Goal: Transaction & Acquisition: Purchase product/service

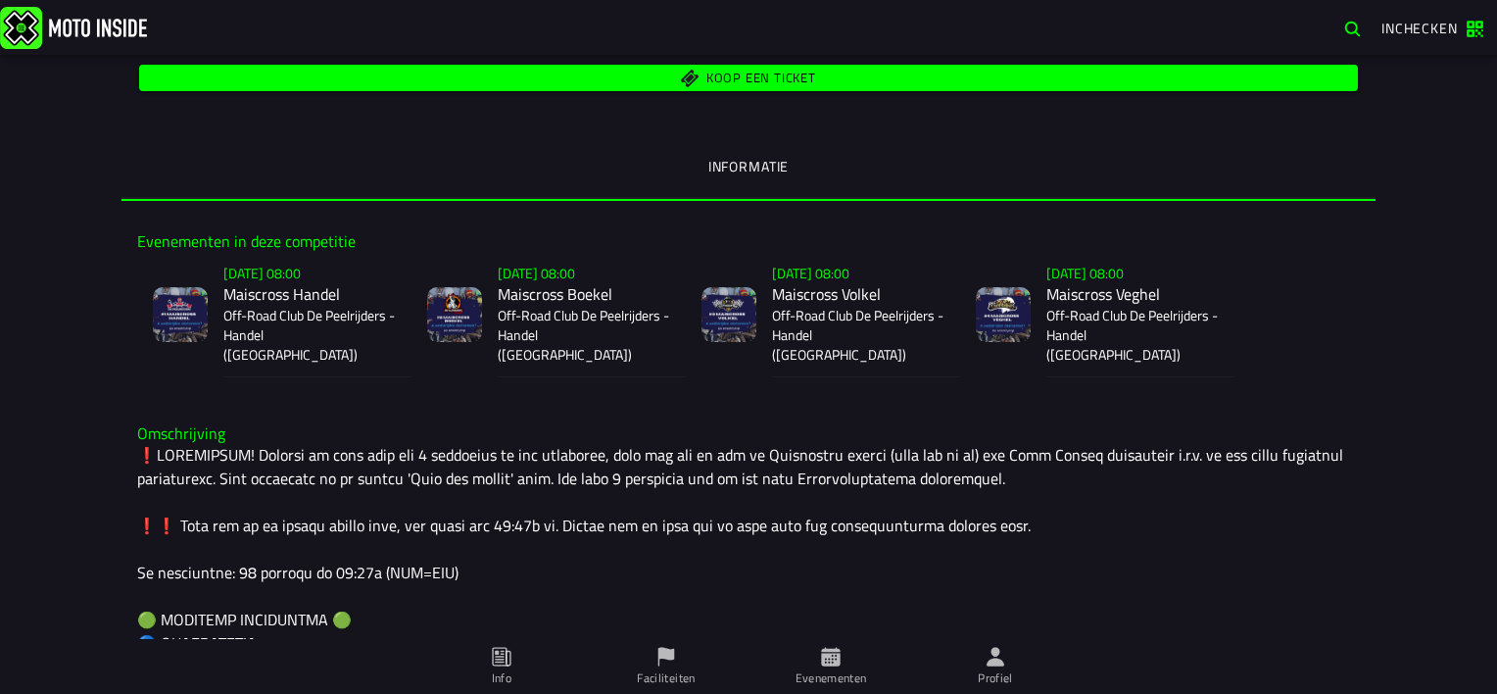
scroll to position [392, 0]
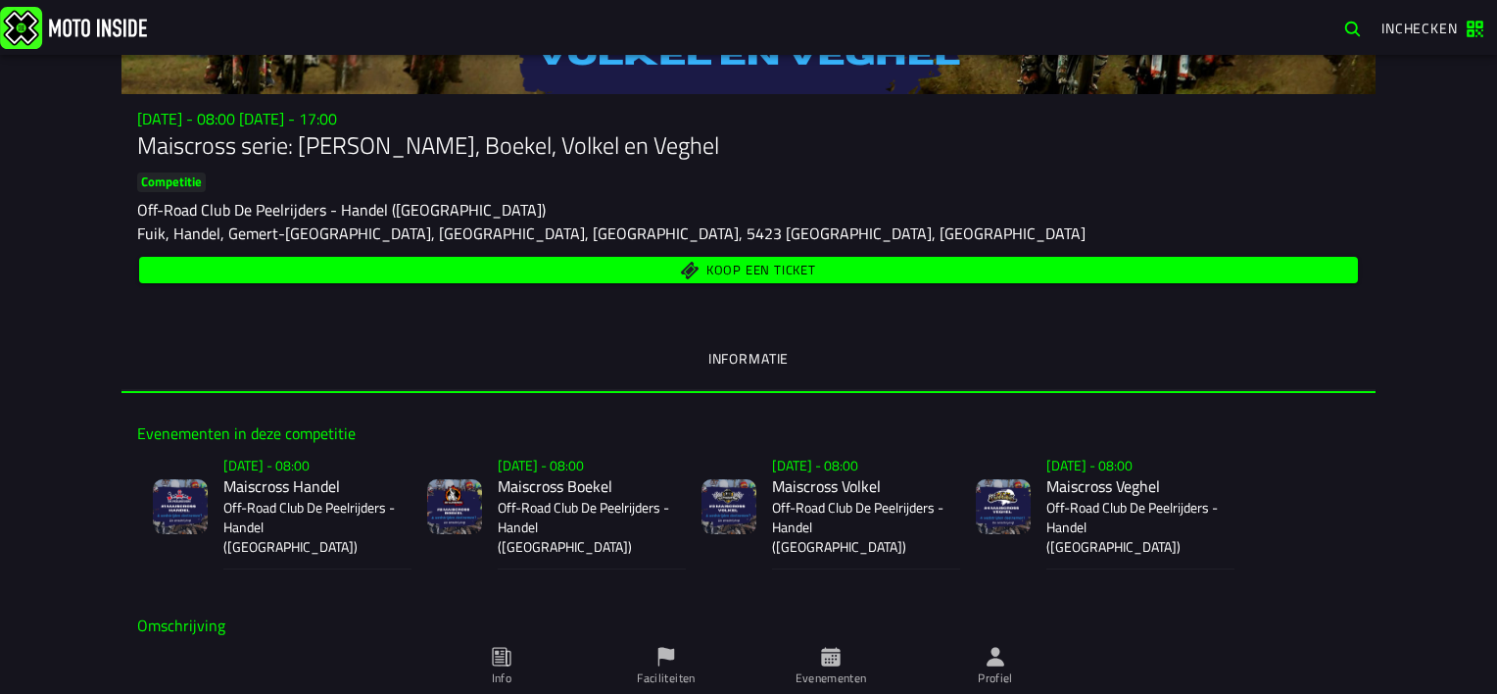
scroll to position [294, 0]
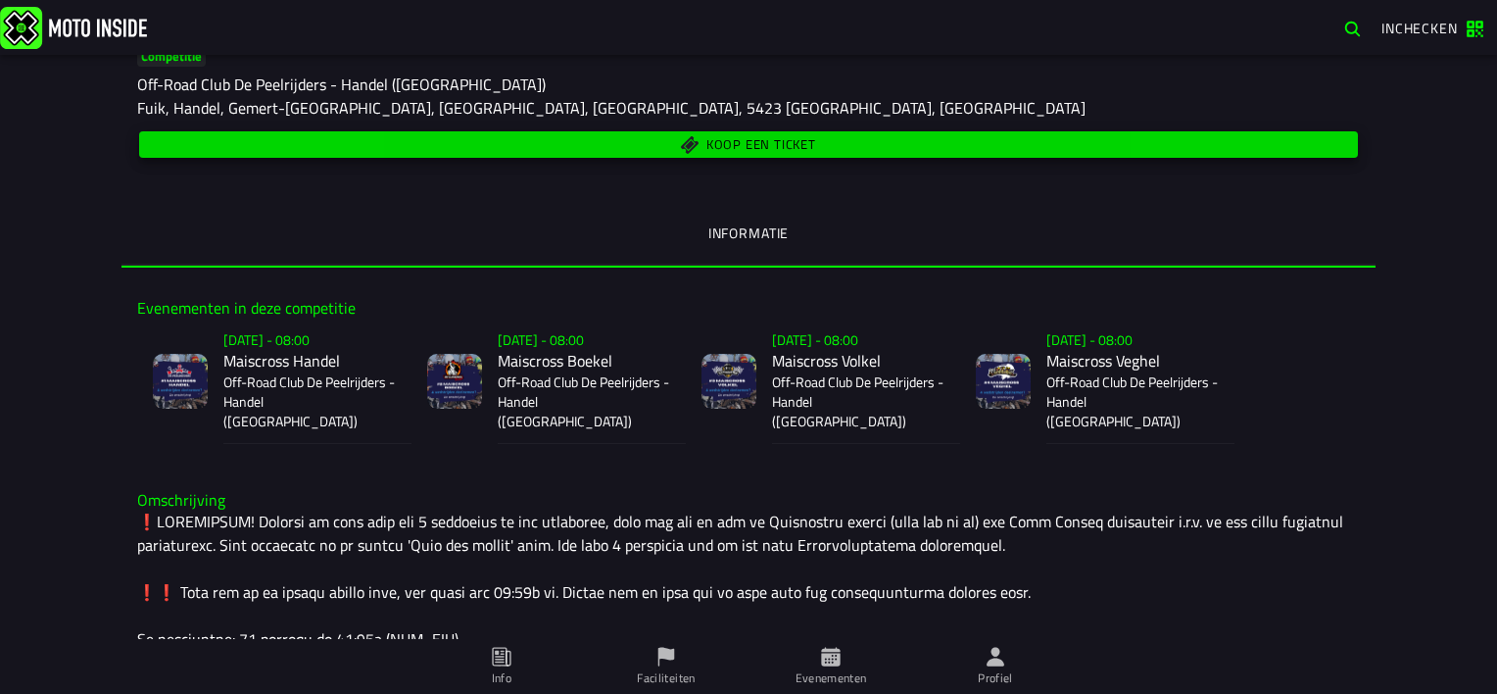
click at [740, 145] on span "Koop een ticket" at bounding box center [761, 144] width 110 height 13
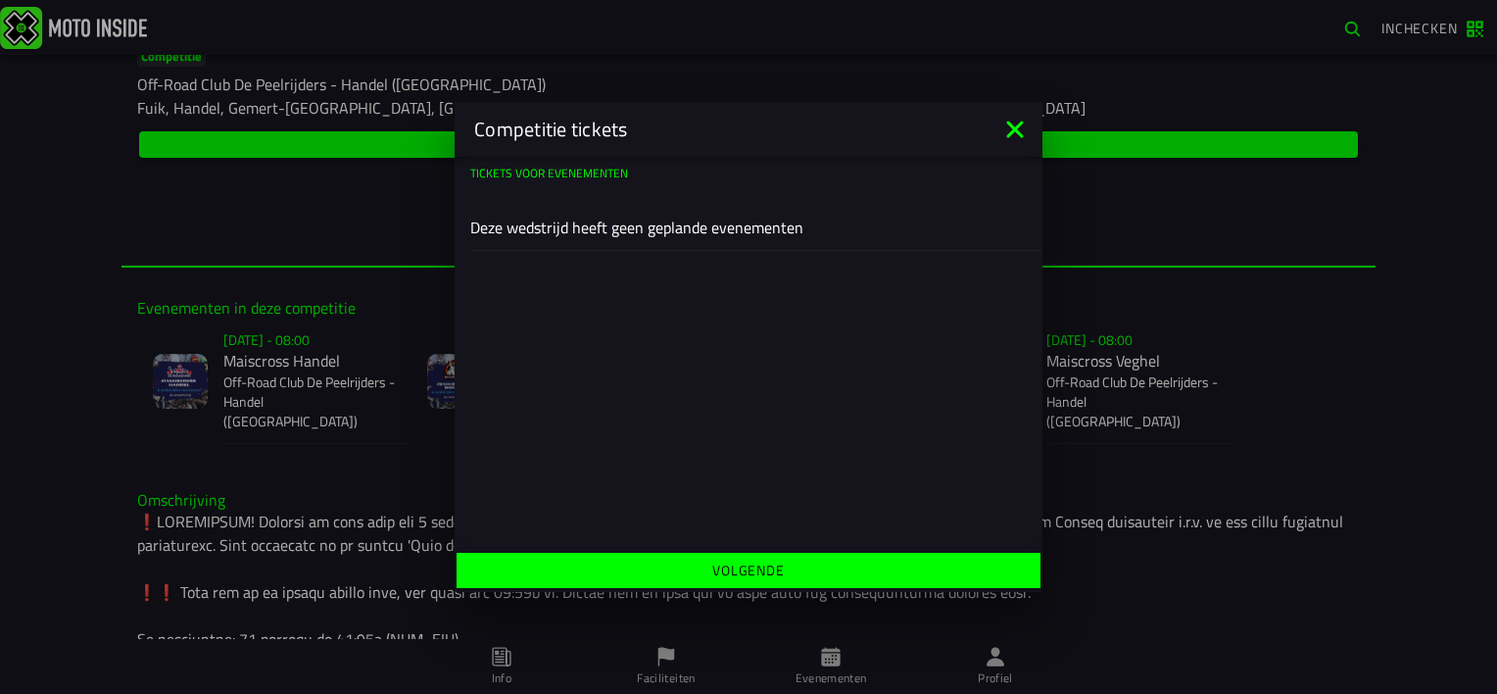
click at [1020, 125] on icon at bounding box center [1014, 128] width 17 height 17
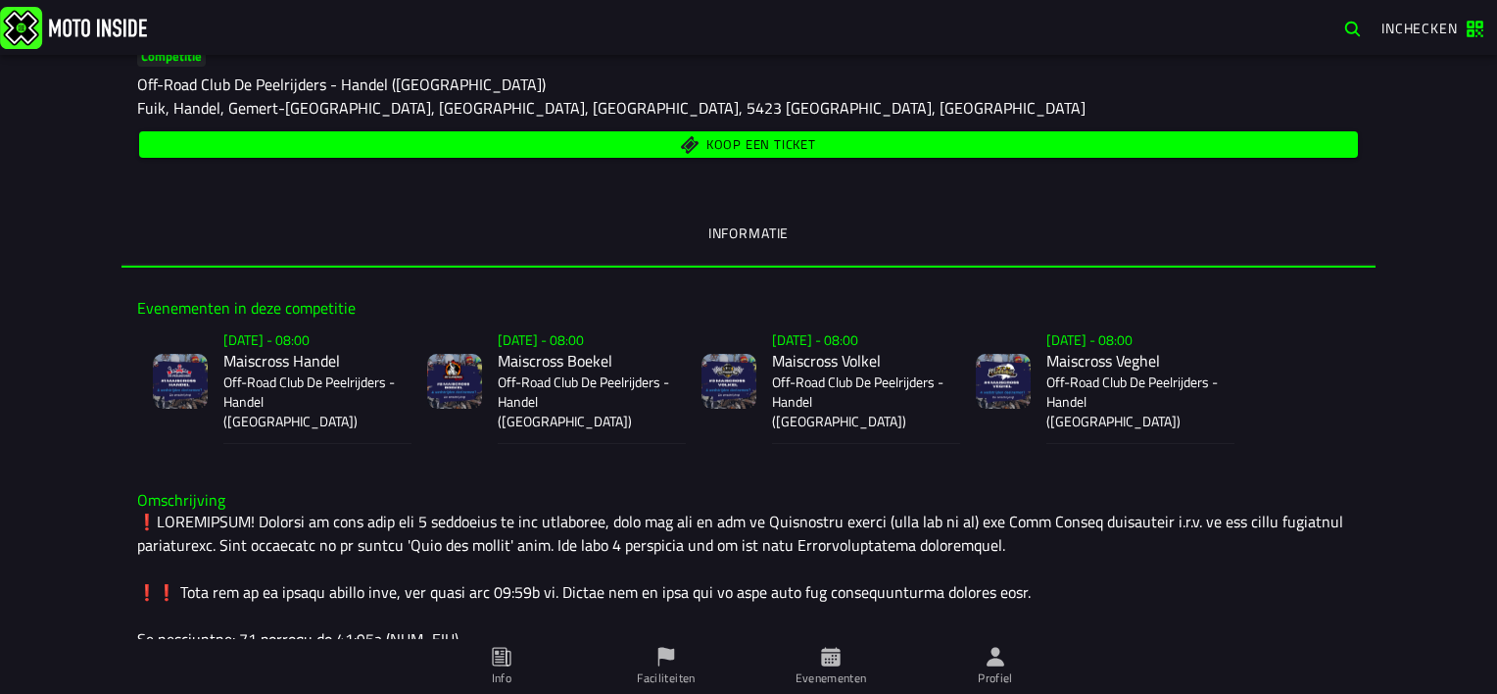
click at [267, 376] on p "Off-Road Club De Peelrijders - Handel ([GEOGRAPHIC_DATA])" at bounding box center [309, 401] width 172 height 59
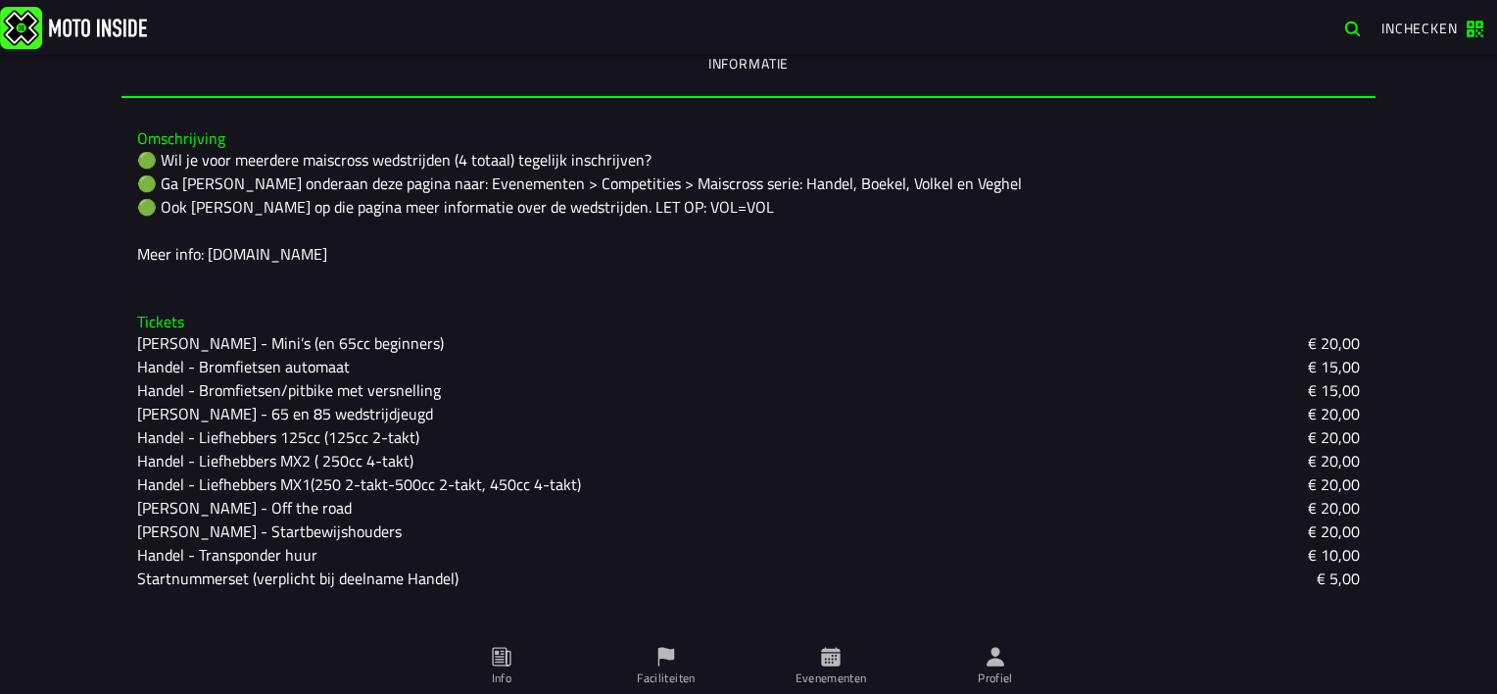
scroll to position [321, 0]
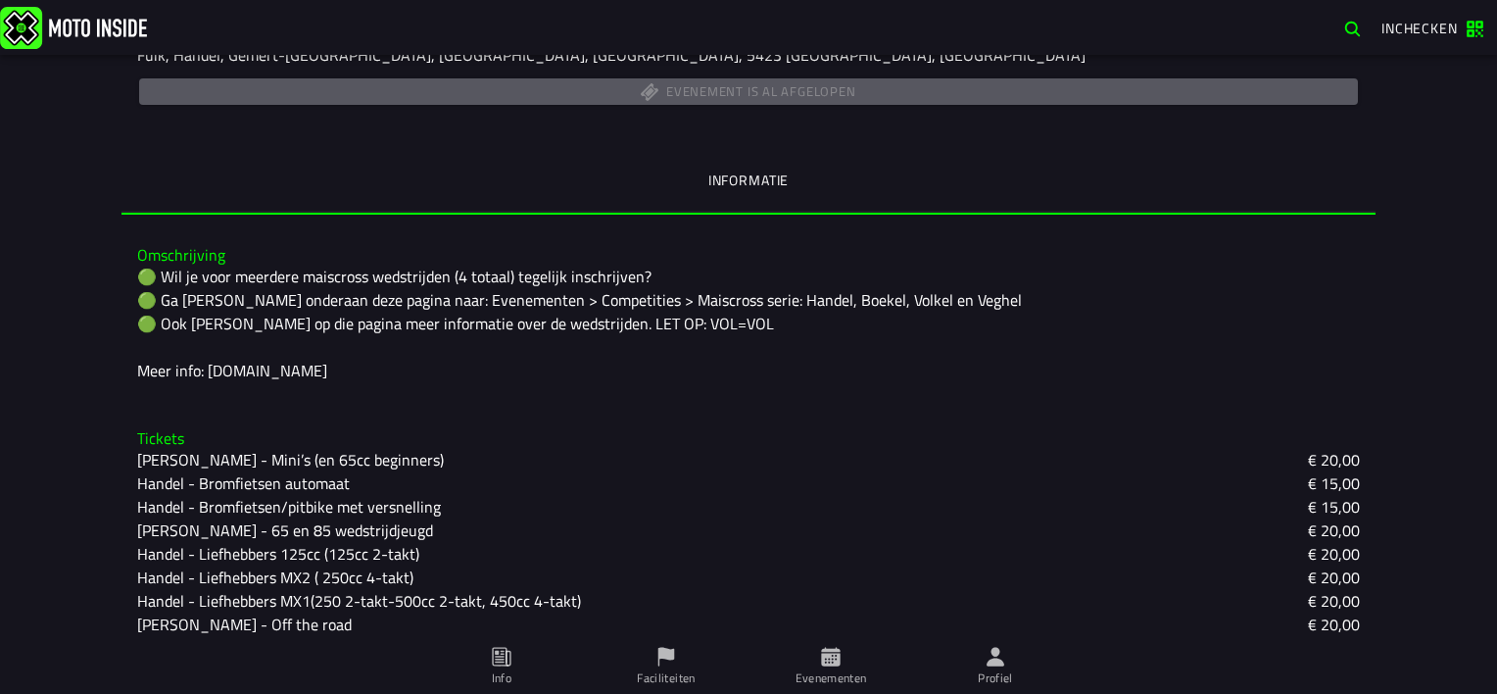
click at [141, 272] on div "🟢 Wil je voor meerdere maiscross wedstrijden (4 totaal) tegelijk inschrijven? 🟢…" at bounding box center [748, 323] width 1223 height 118
click at [142, 272] on div "🟢 Wil je voor meerdere maiscross wedstrijden (4 totaal) tegelijk inschrijven? 🟢…" at bounding box center [748, 323] width 1223 height 118
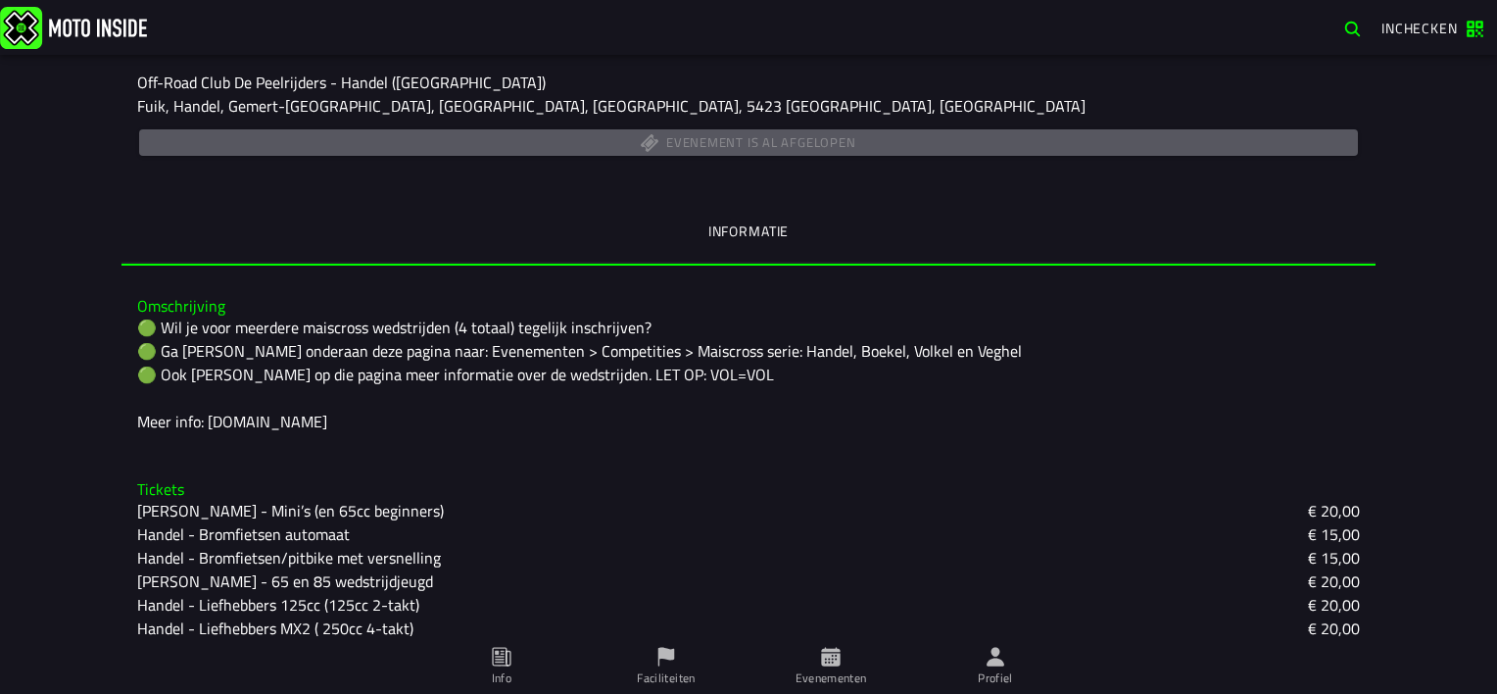
scroll to position [294, 0]
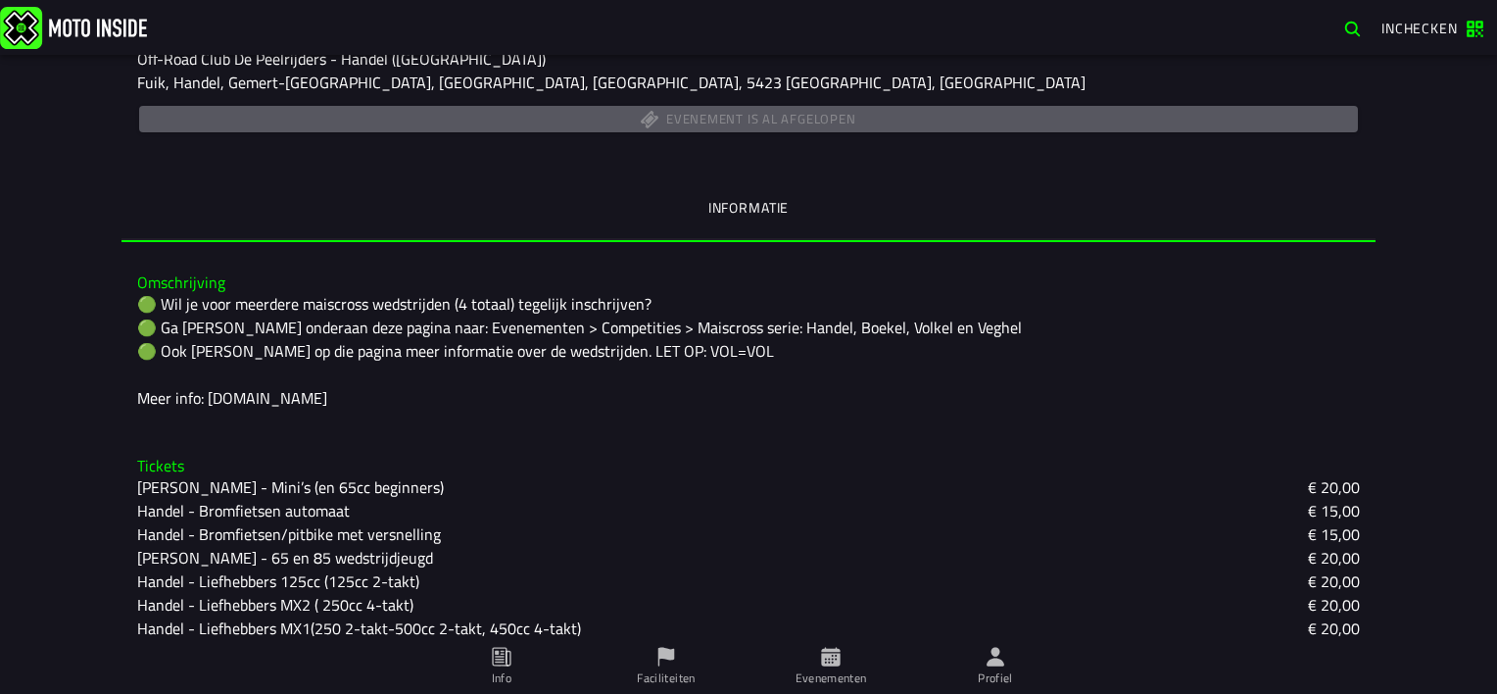
click at [825, 662] on icon at bounding box center [831, 657] width 22 height 22
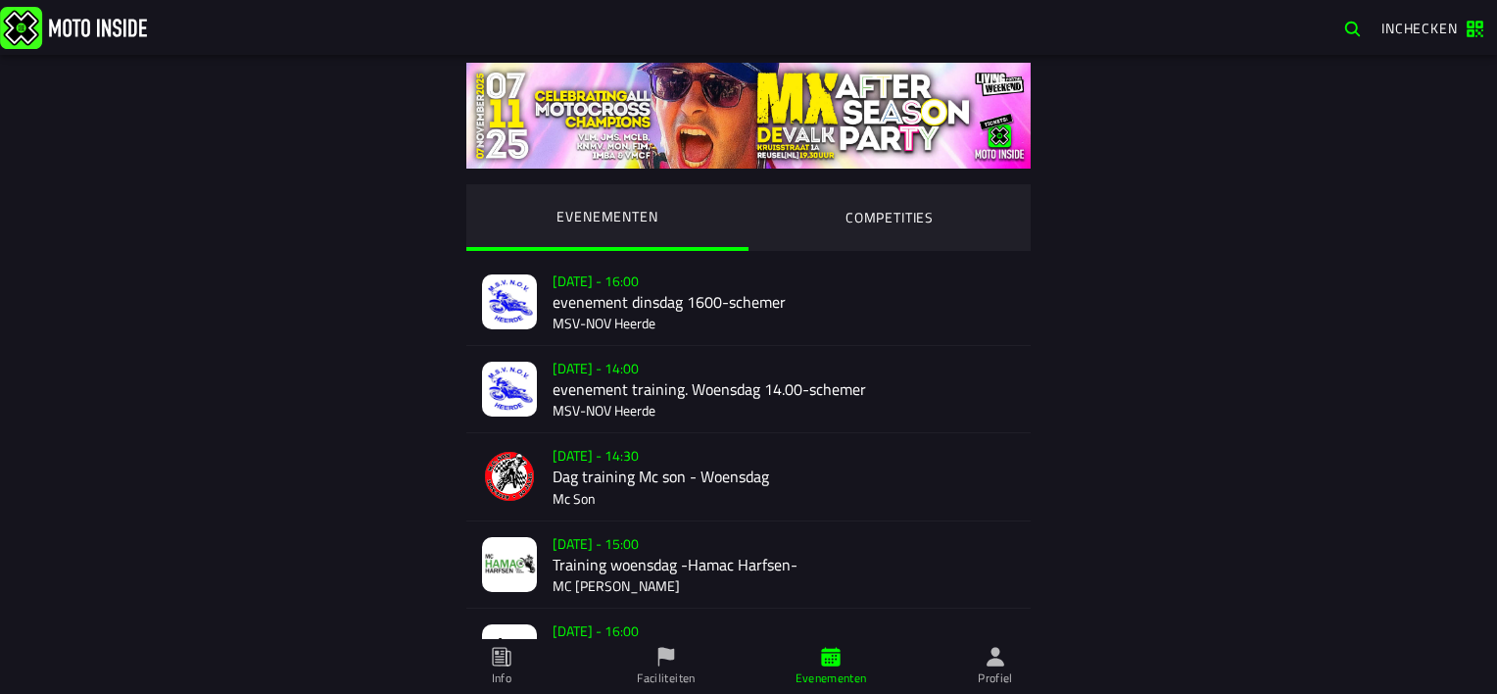
click at [883, 216] on ion-segment-button "COMPETITIES" at bounding box center [889, 217] width 282 height 67
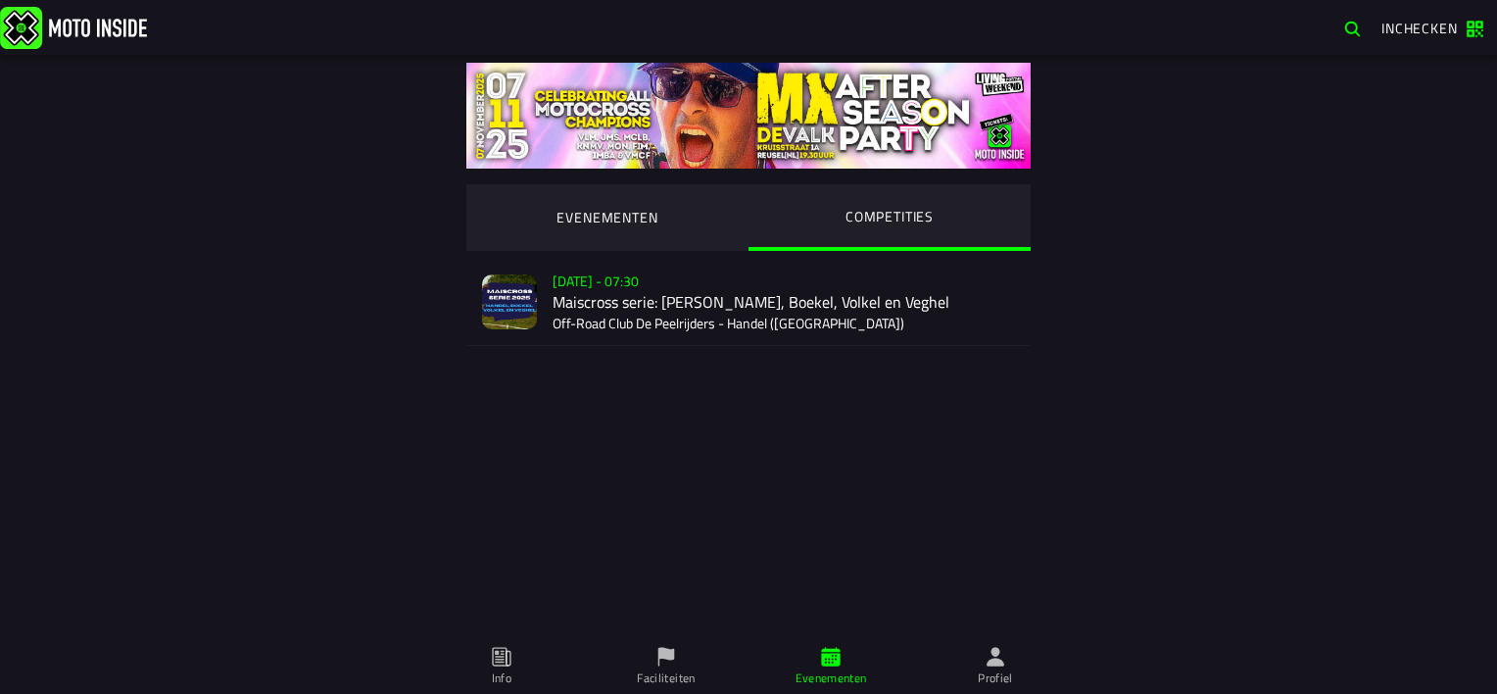
click at [683, 314] on div "[DATE] - 07:30 Maiscross serie: Handel, Boekel, Volkel en Veghel Off-Road Club …" at bounding box center [783, 302] width 462 height 86
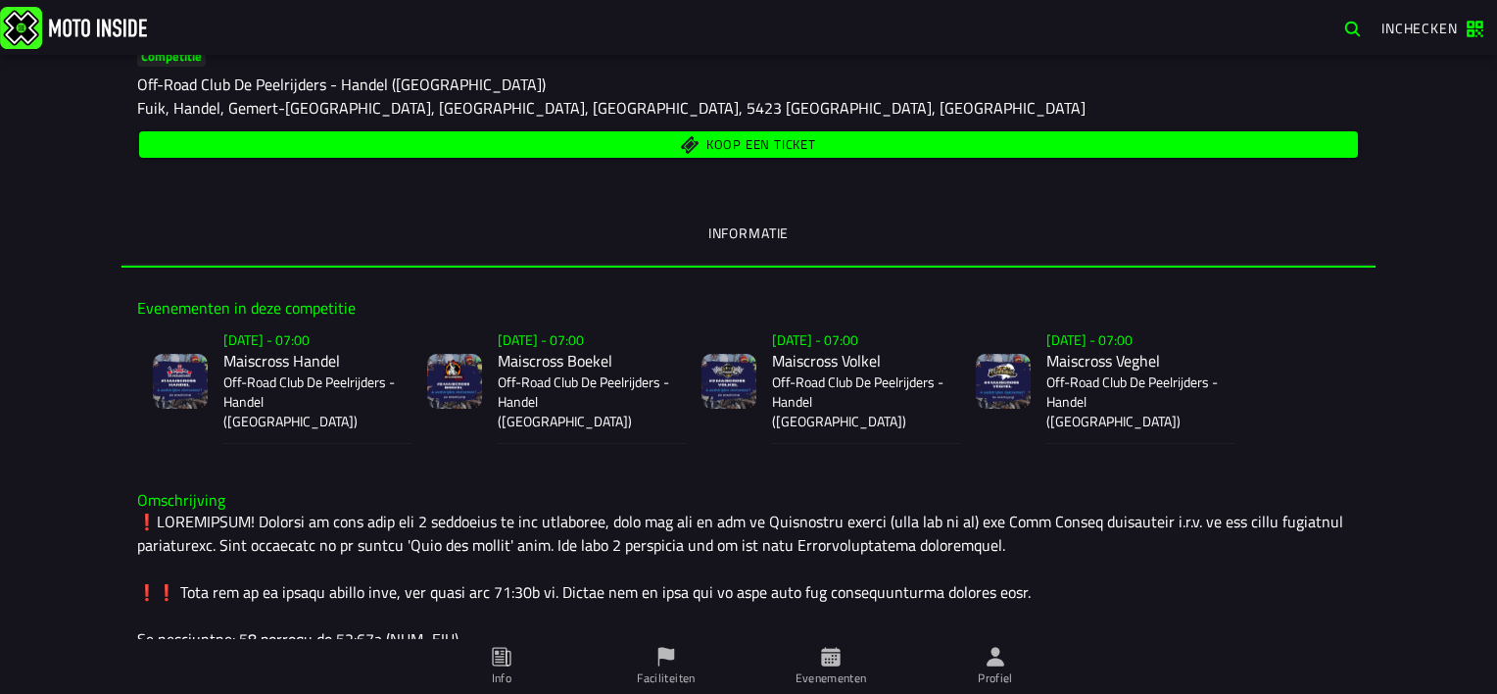
scroll to position [196, 0]
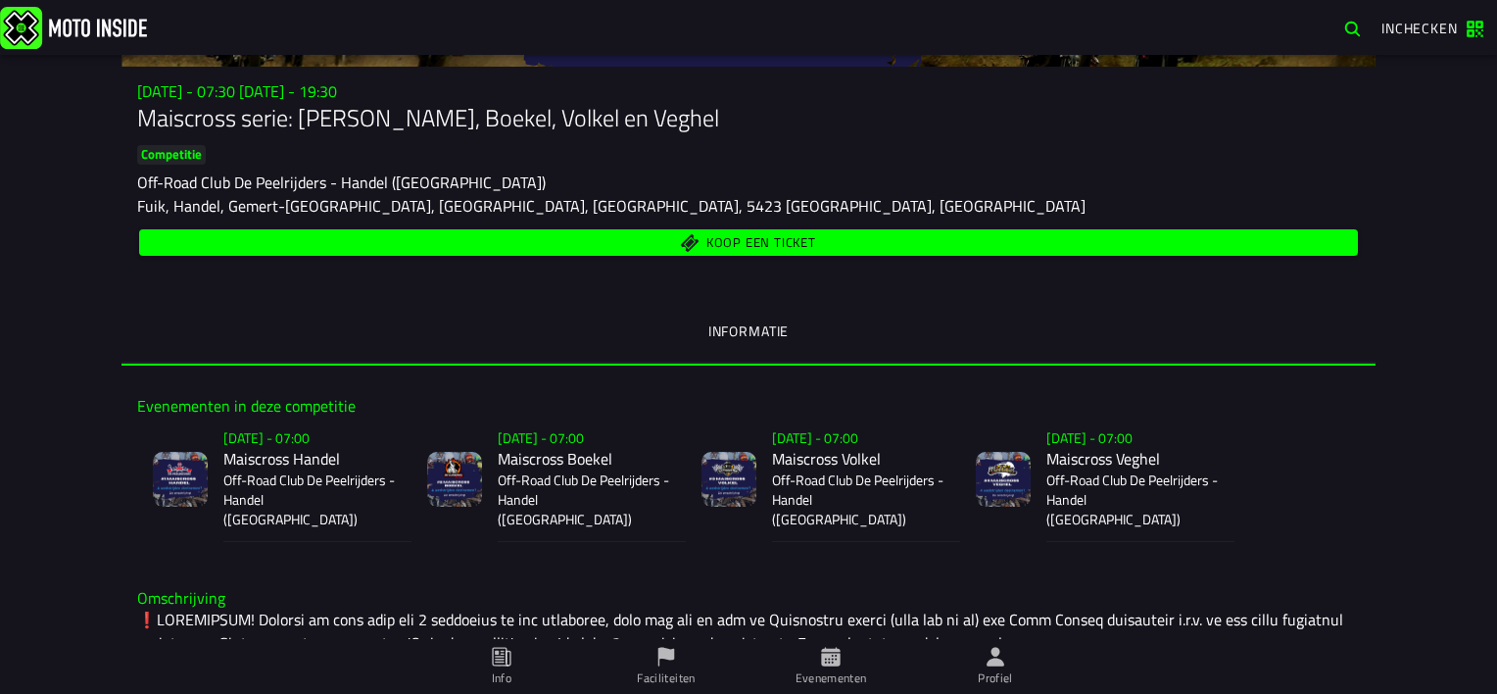
click at [736, 239] on span "Koop een ticket" at bounding box center [761, 242] width 110 height 13
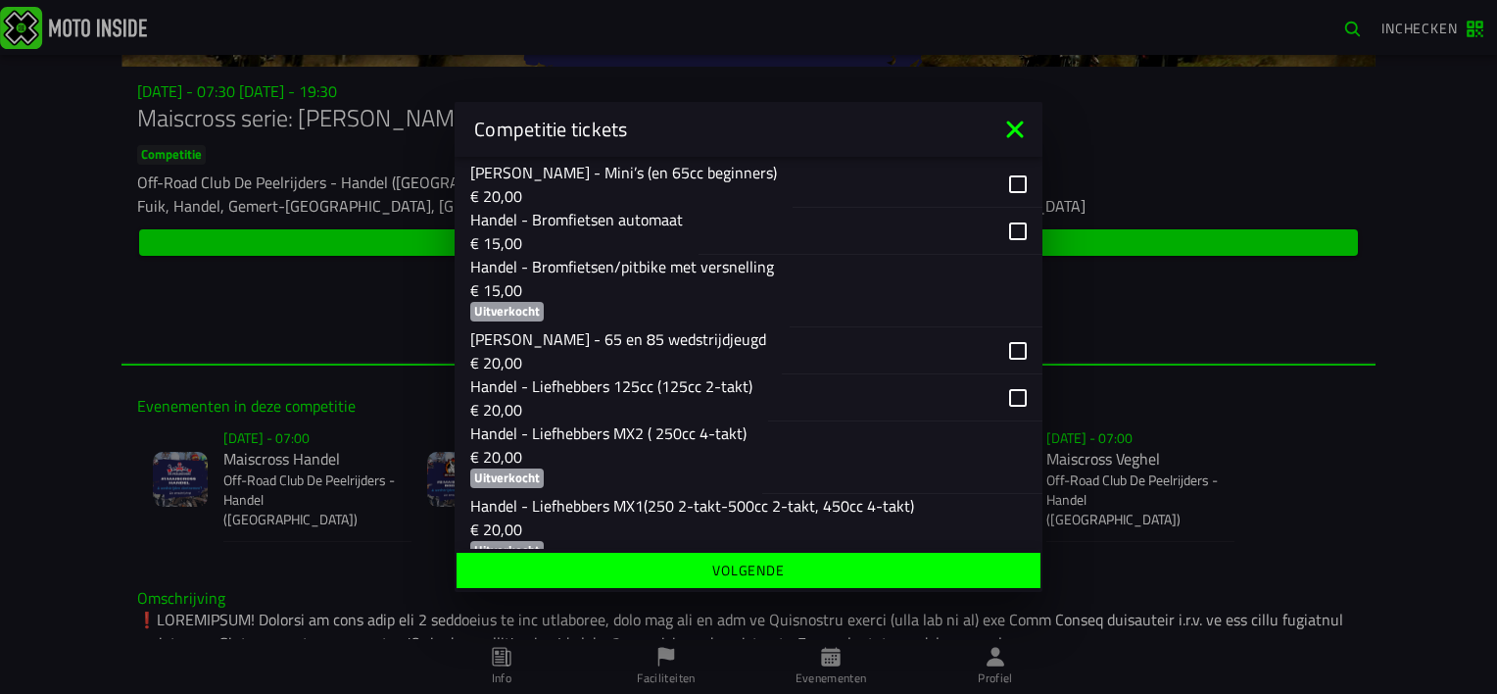
scroll to position [392, 0]
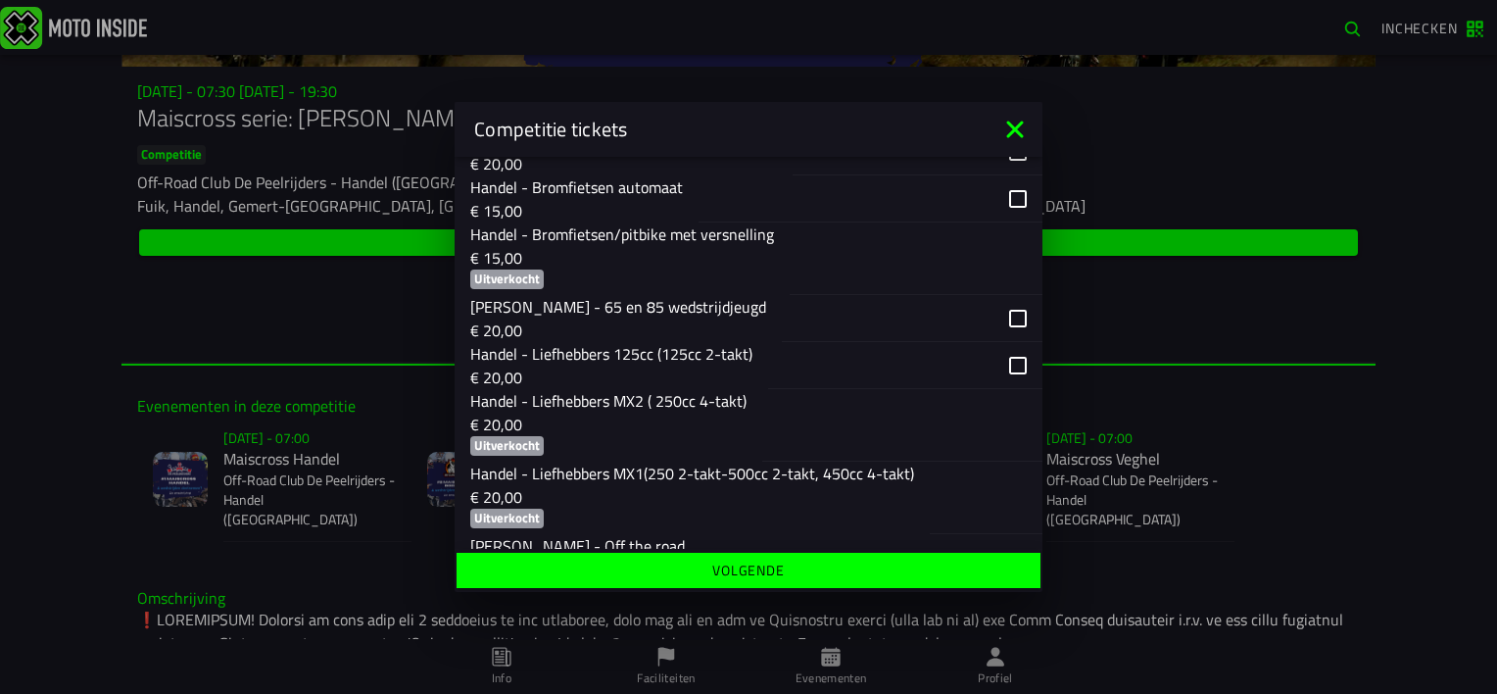
click at [1001, 374] on div "button" at bounding box center [905, 365] width 274 height 47
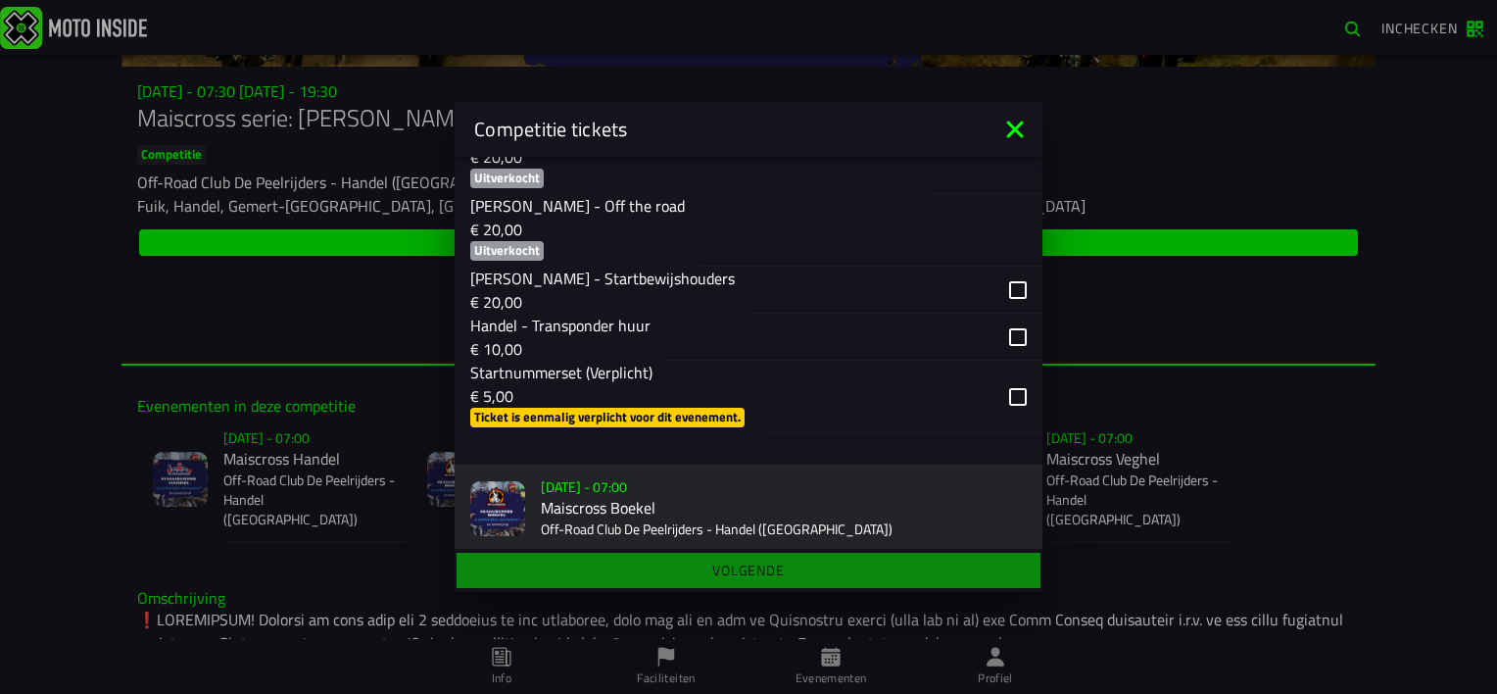
scroll to position [686, 0]
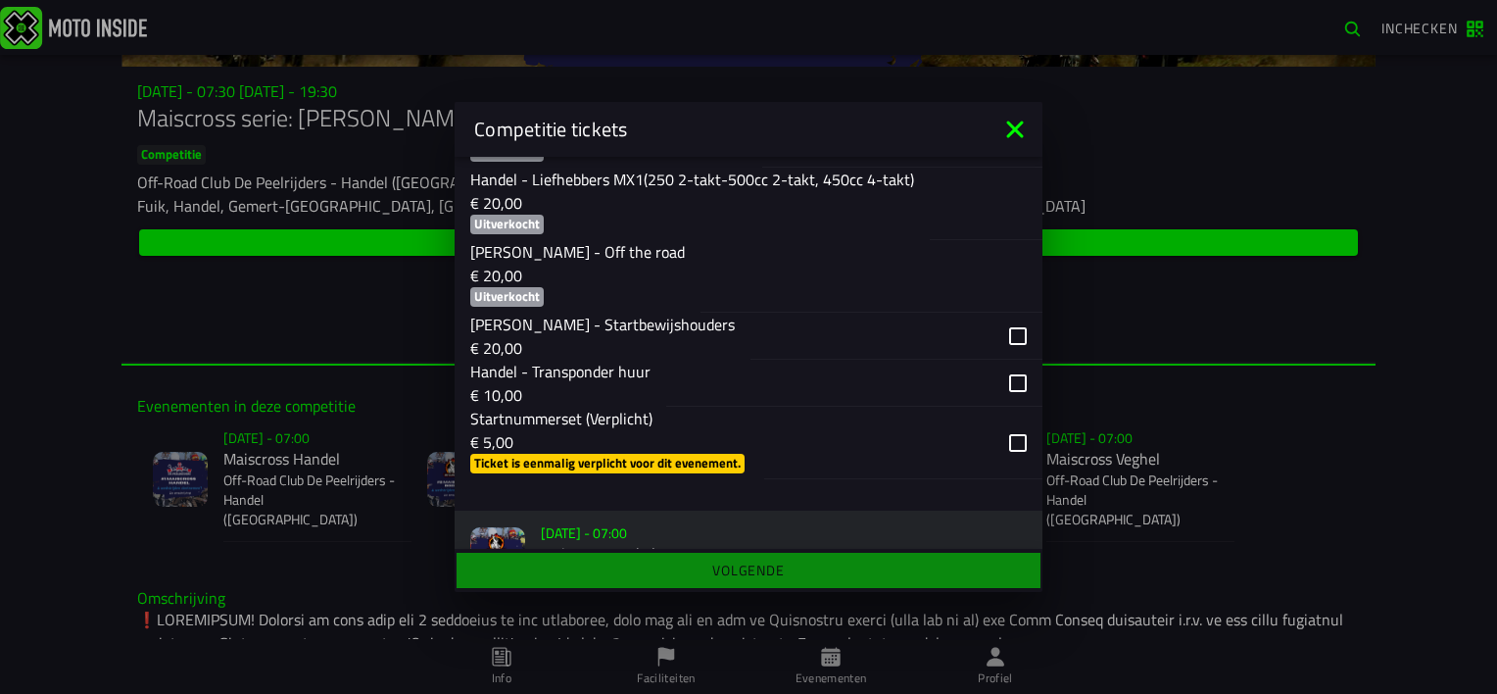
click at [995, 458] on div "button" at bounding box center [903, 443] width 278 height 72
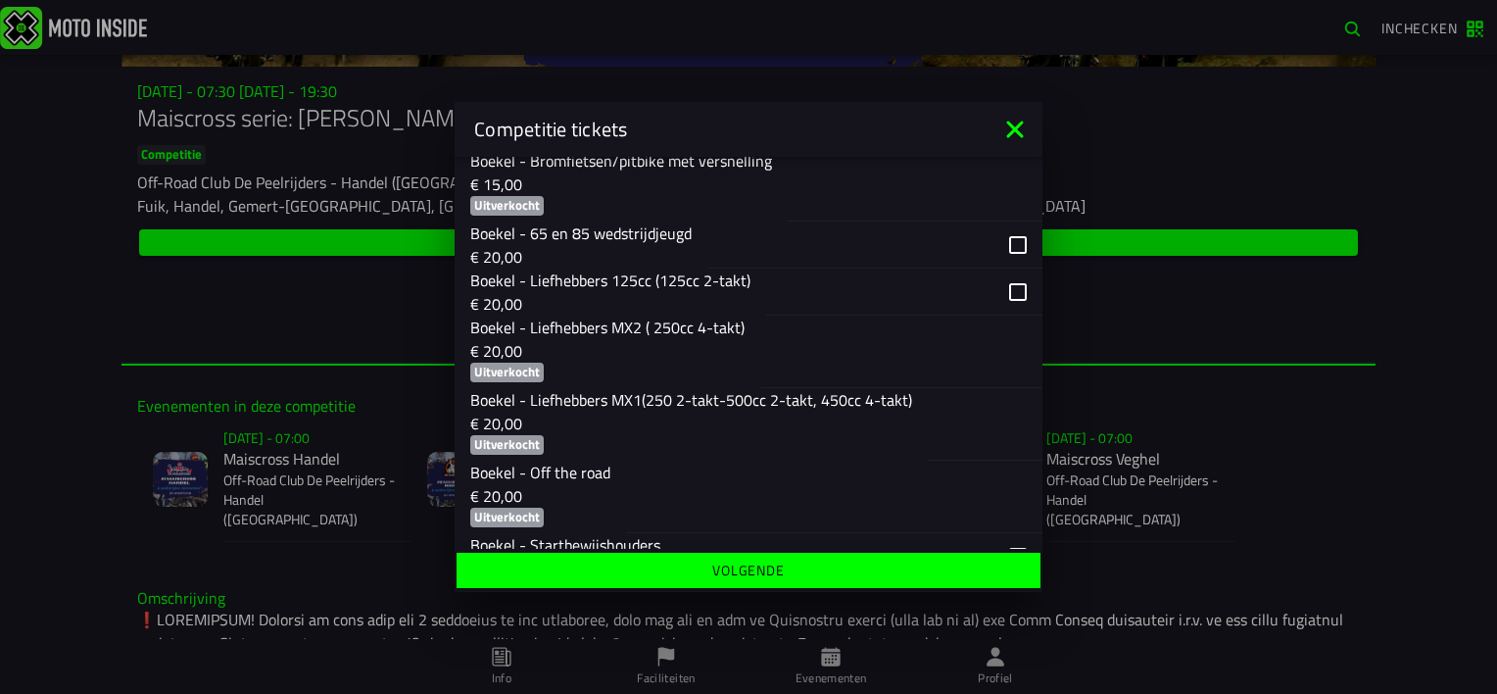
scroll to position [1469, 0]
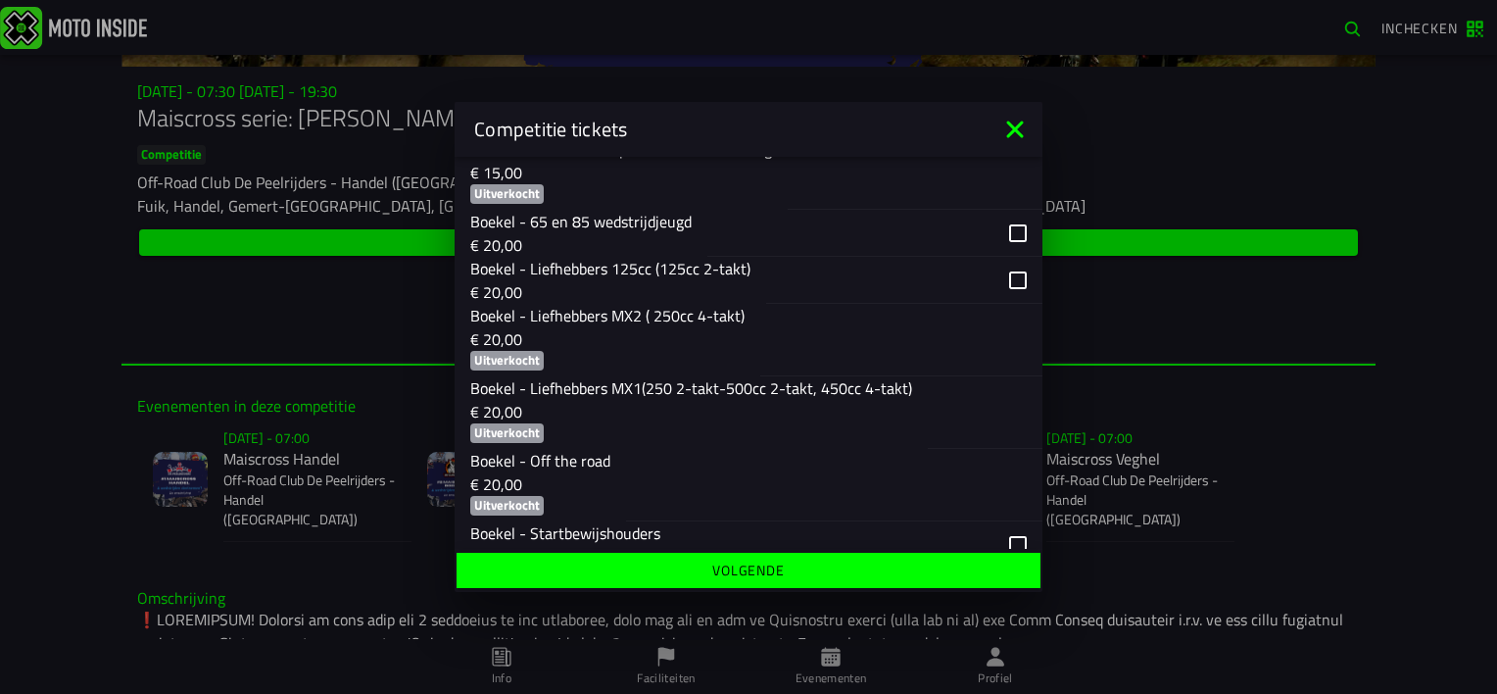
click at [1000, 303] on div "button" at bounding box center [904, 280] width 276 height 47
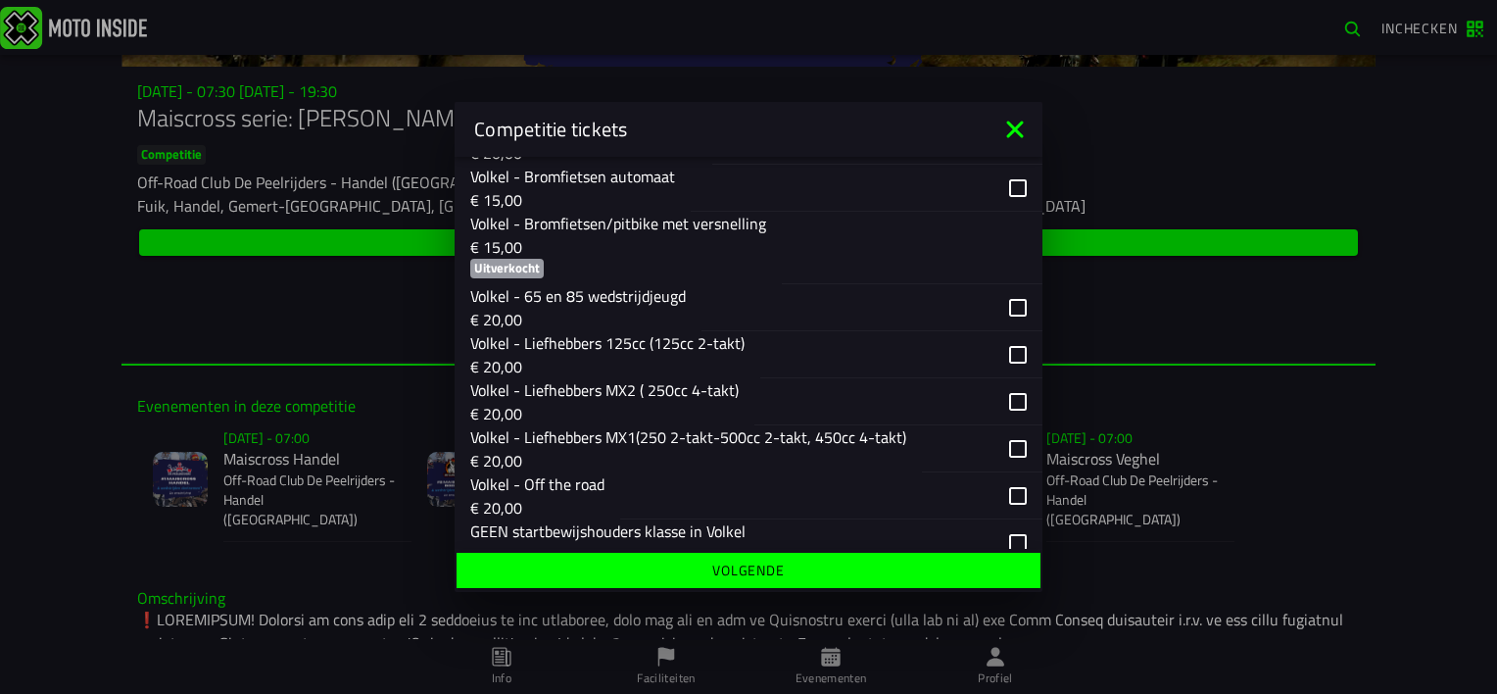
scroll to position [2351, 0]
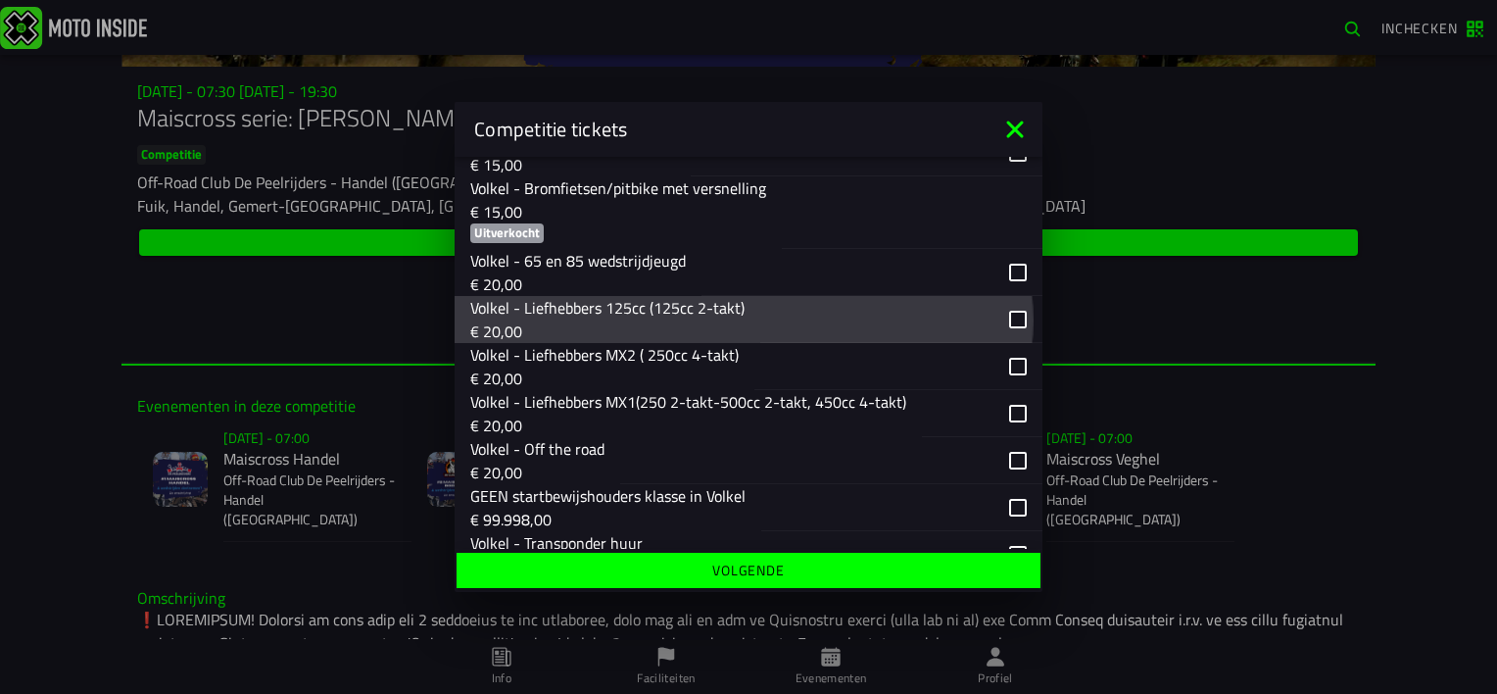
click at [1001, 343] on div "button" at bounding box center [901, 319] width 282 height 47
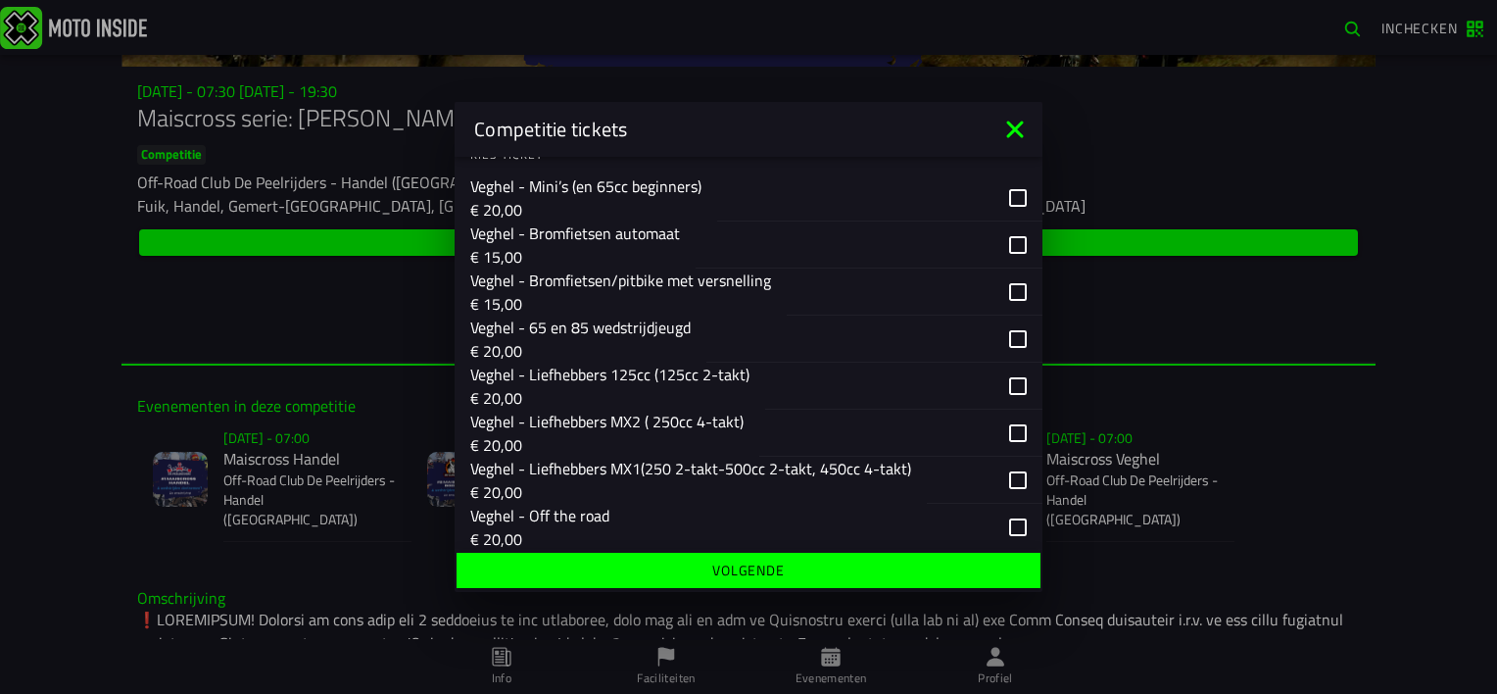
scroll to position [3135, 0]
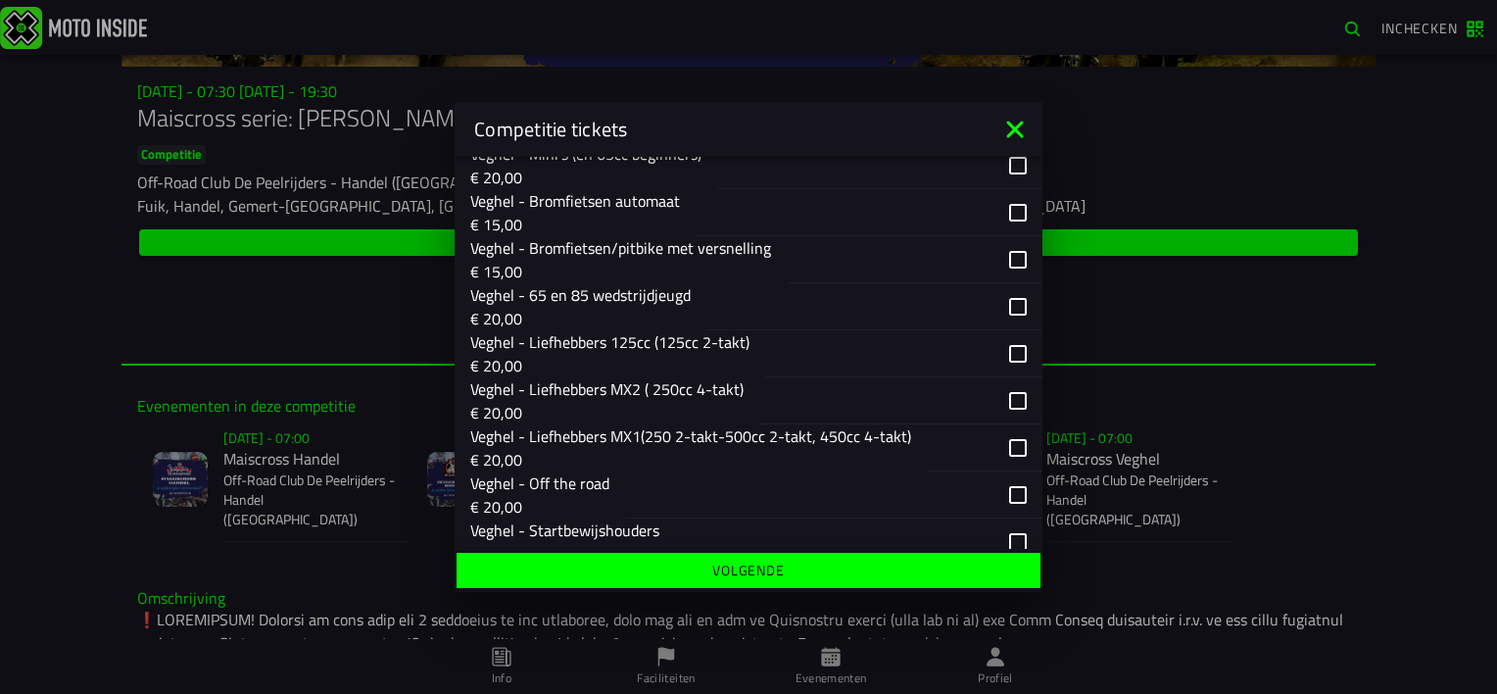
click at [1007, 377] on div "button" at bounding box center [903, 353] width 277 height 47
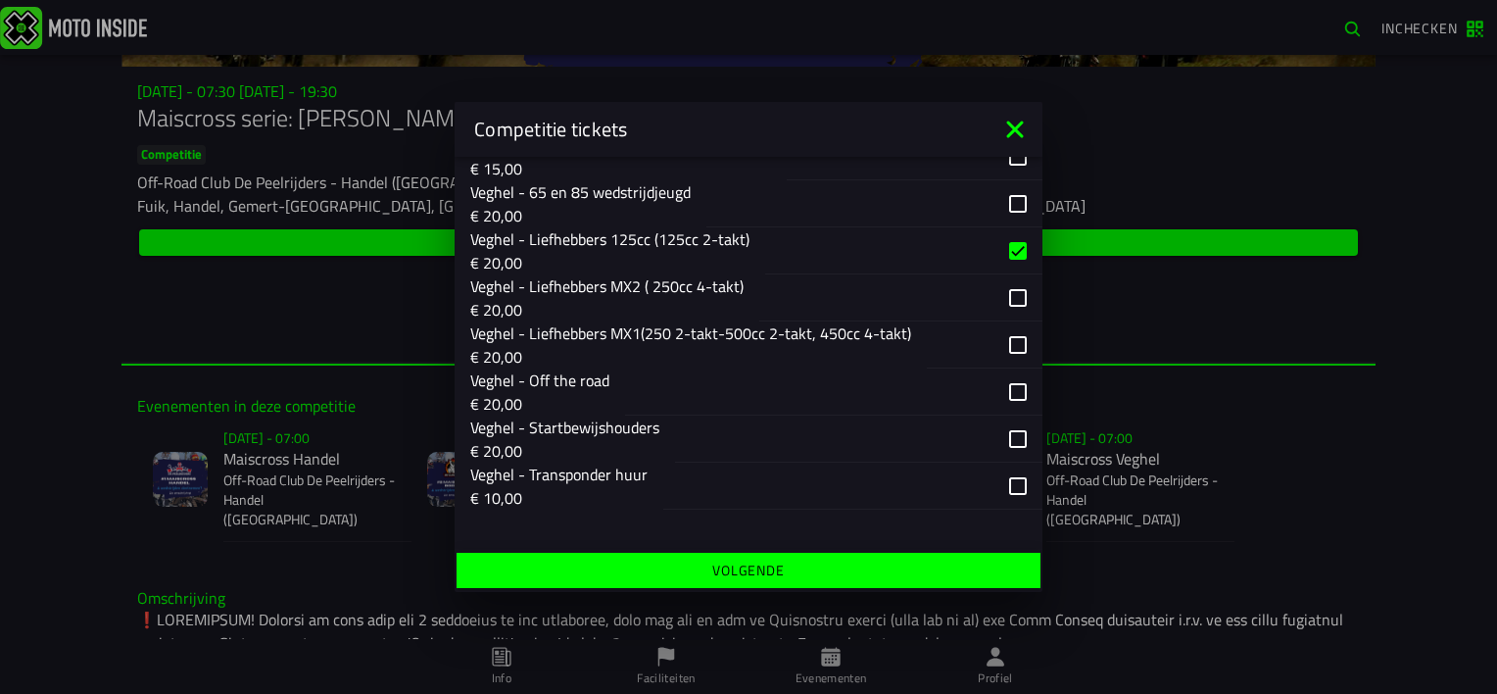
scroll to position [3305, 0]
click at [0, 0] on slot "Volgende" at bounding box center [0, 0] width 0 height 0
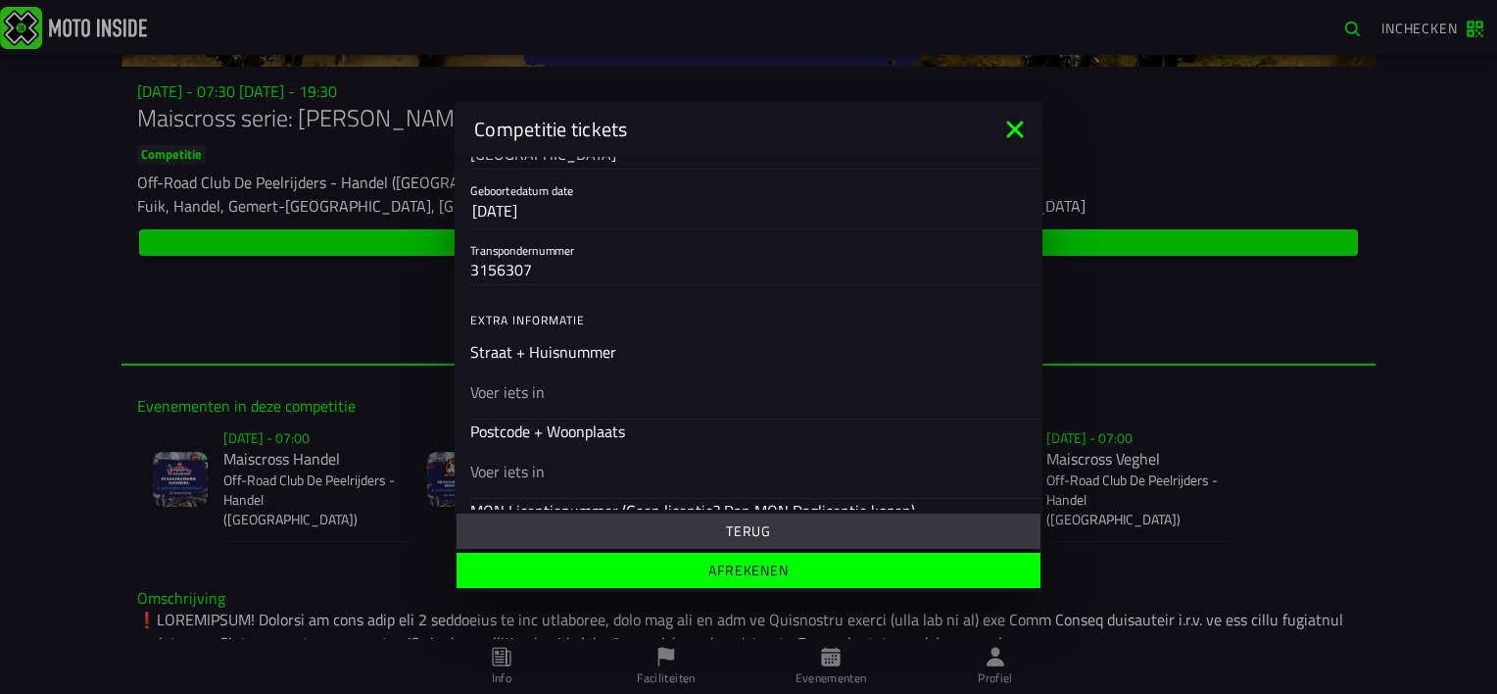
scroll to position [576, 0]
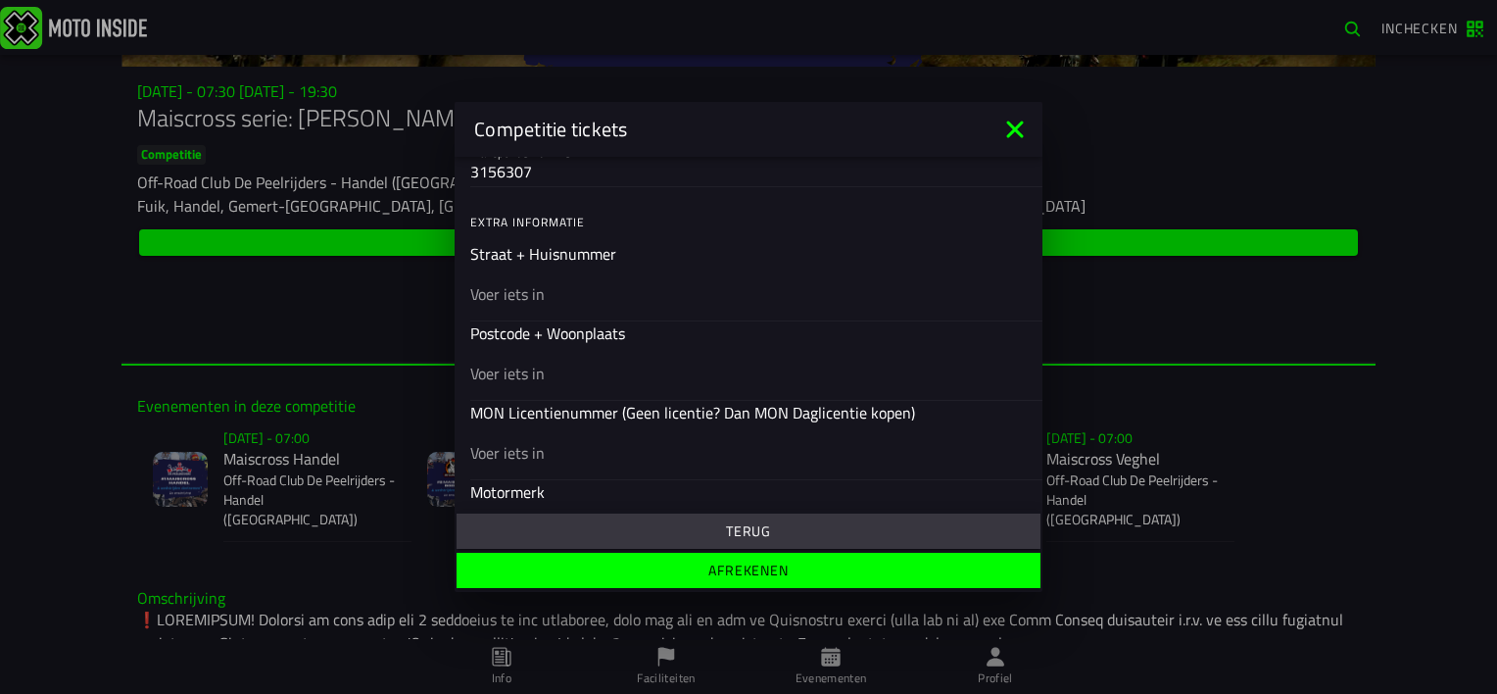
click at [480, 288] on input "text" at bounding box center [748, 294] width 556 height 24
type input "[STREET_ADDRESS]"
click at [518, 372] on input "text" at bounding box center [748, 373] width 556 height 24
type input "65682BS"
click at [475, 449] on input "text" at bounding box center [748, 453] width 556 height 24
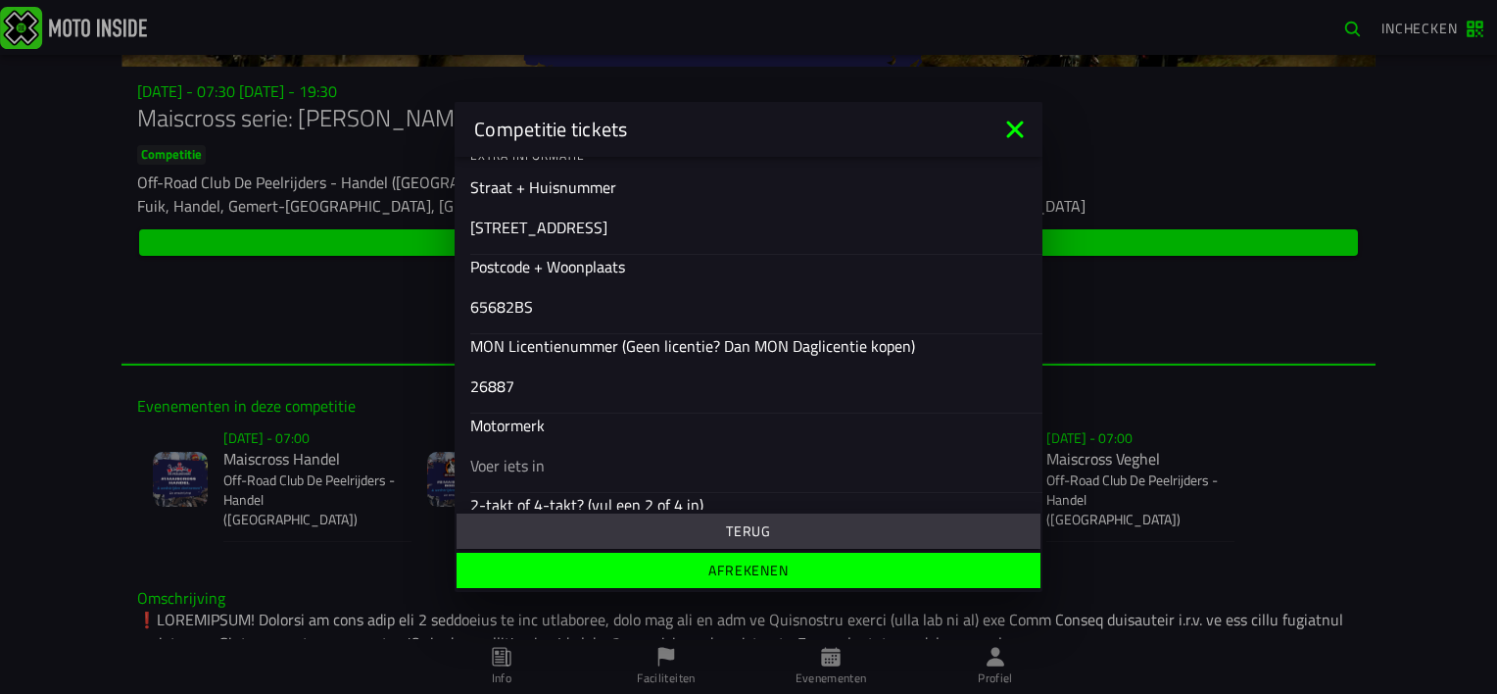
scroll to position [674, 0]
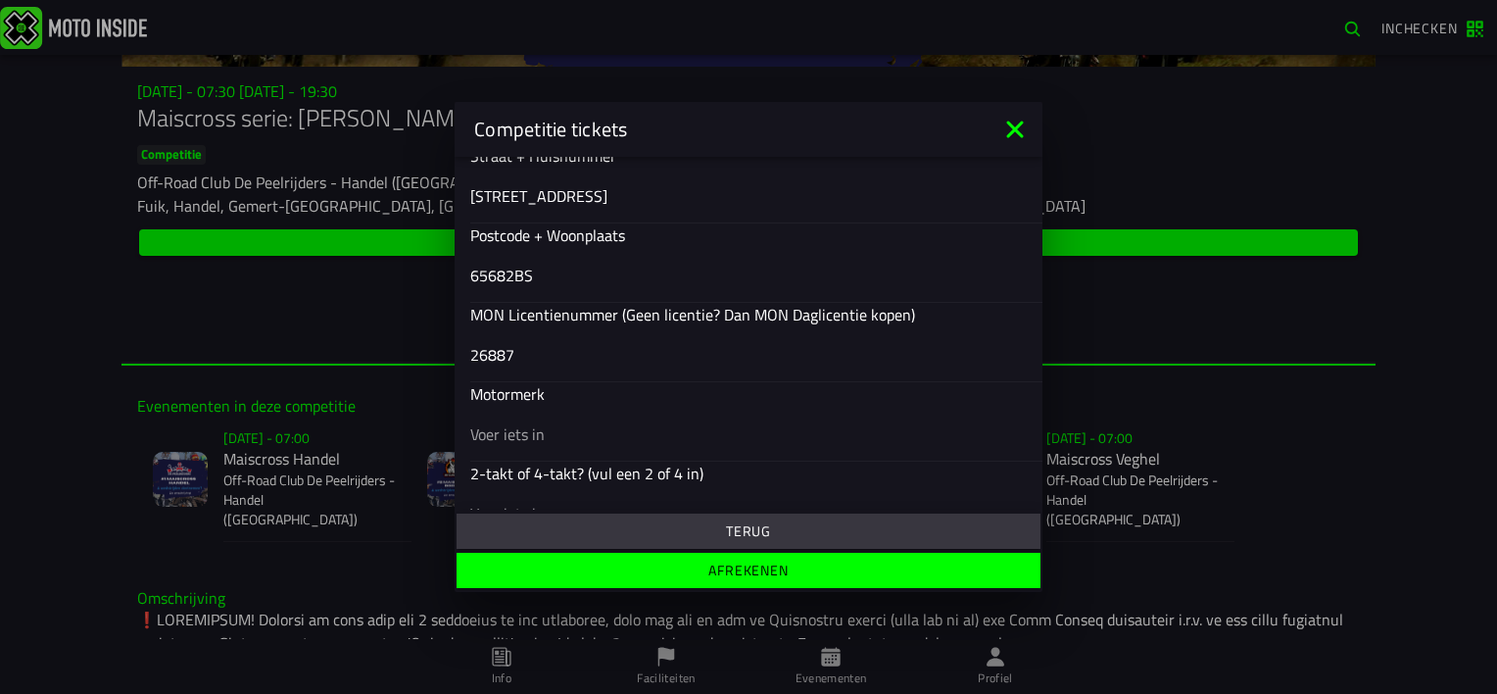
type input "26887"
click at [495, 402] on ion-input "Motormerk" at bounding box center [748, 421] width 556 height 78
click at [572, 393] on ion-input "Motormerk" at bounding box center [748, 421] width 556 height 78
click at [556, 387] on ion-input "Motormerk" at bounding box center [748, 421] width 556 height 78
click at [487, 426] on input "text" at bounding box center [748, 434] width 556 height 24
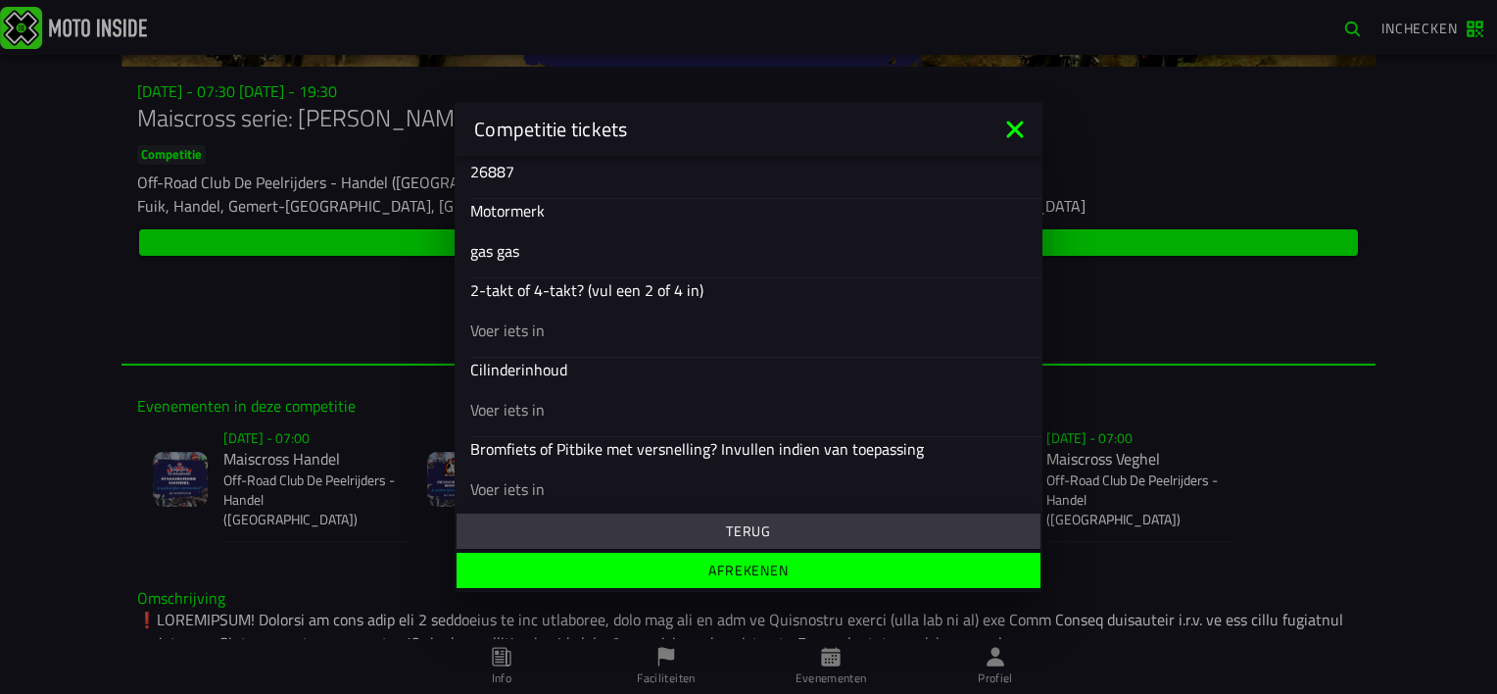
scroll to position [870, 0]
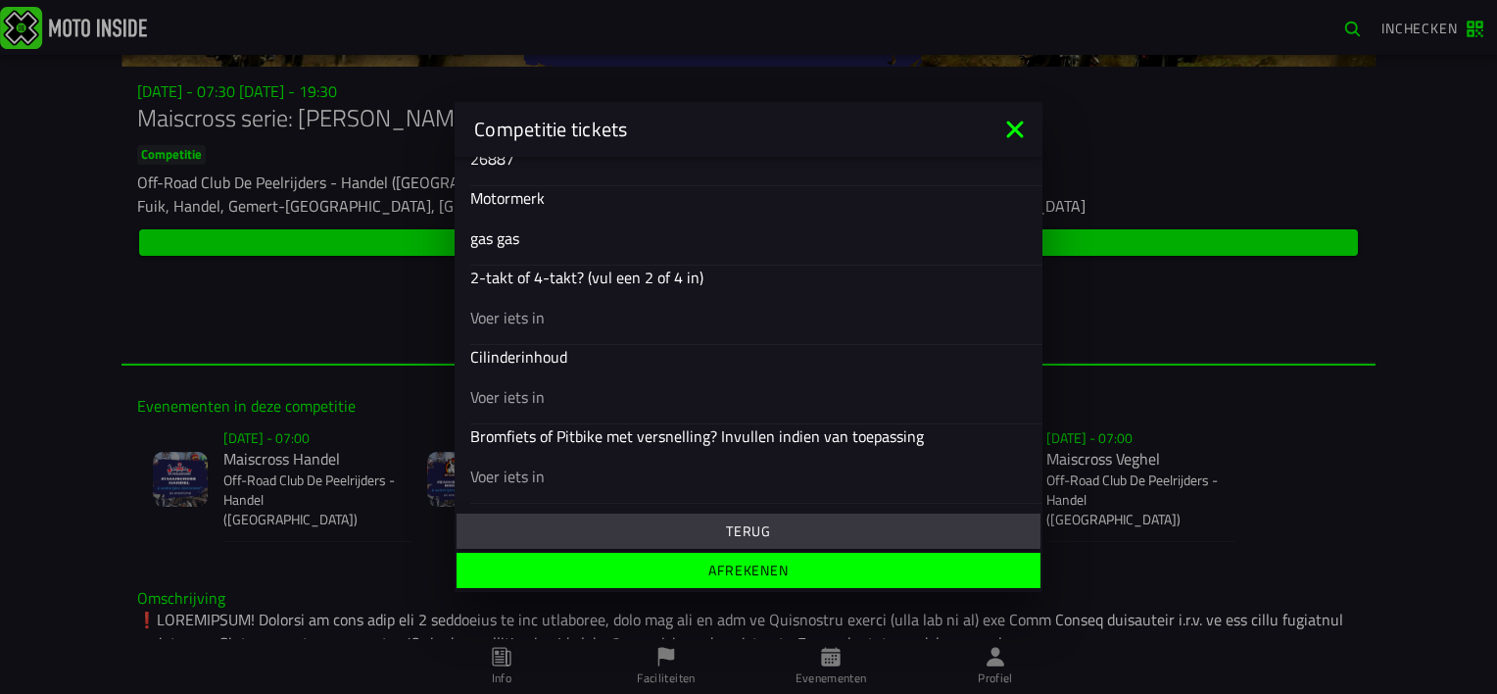
type input "gas gas"
click at [478, 312] on input "text" at bounding box center [748, 318] width 556 height 24
type input "2 takt"
click at [494, 393] on input "text" at bounding box center [748, 397] width 556 height 24
type input "125"
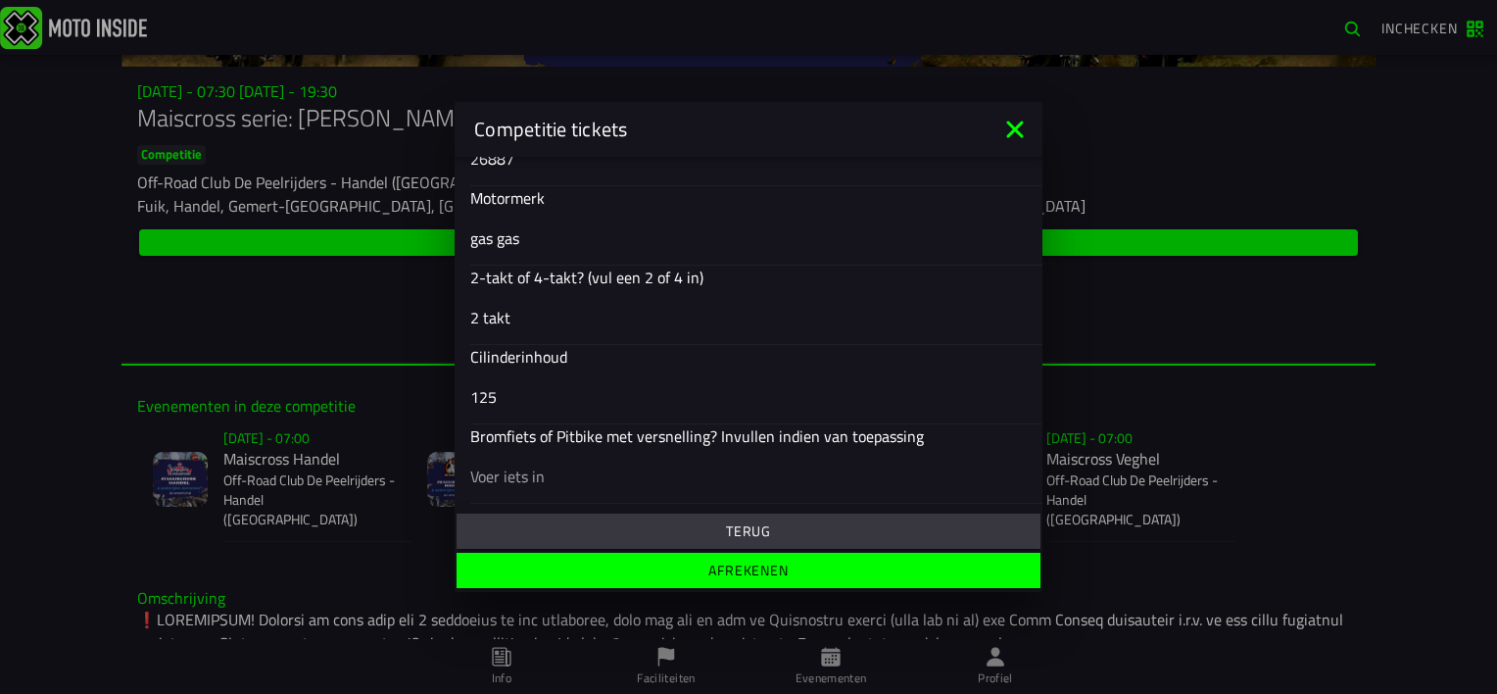
click at [490, 475] on input "text" at bounding box center [748, 476] width 556 height 24
type input "c"
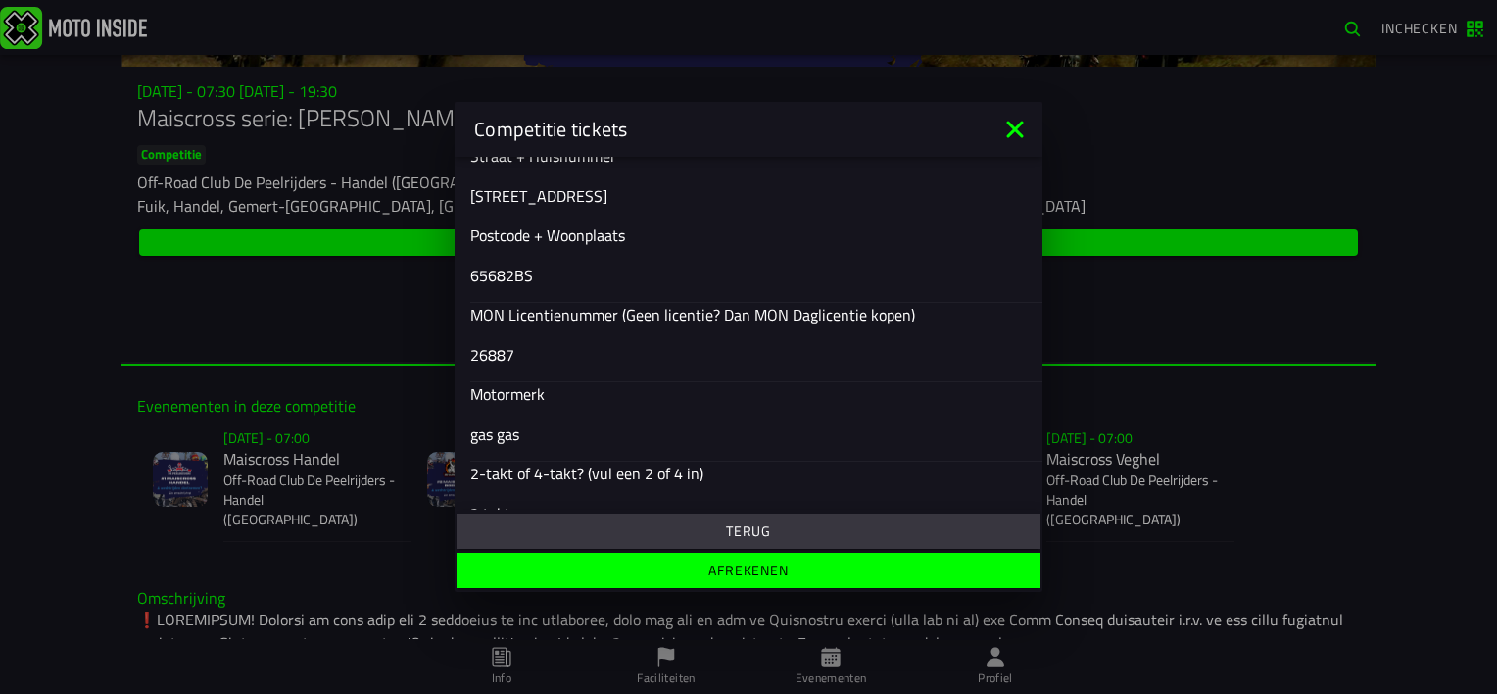
scroll to position [576, 0]
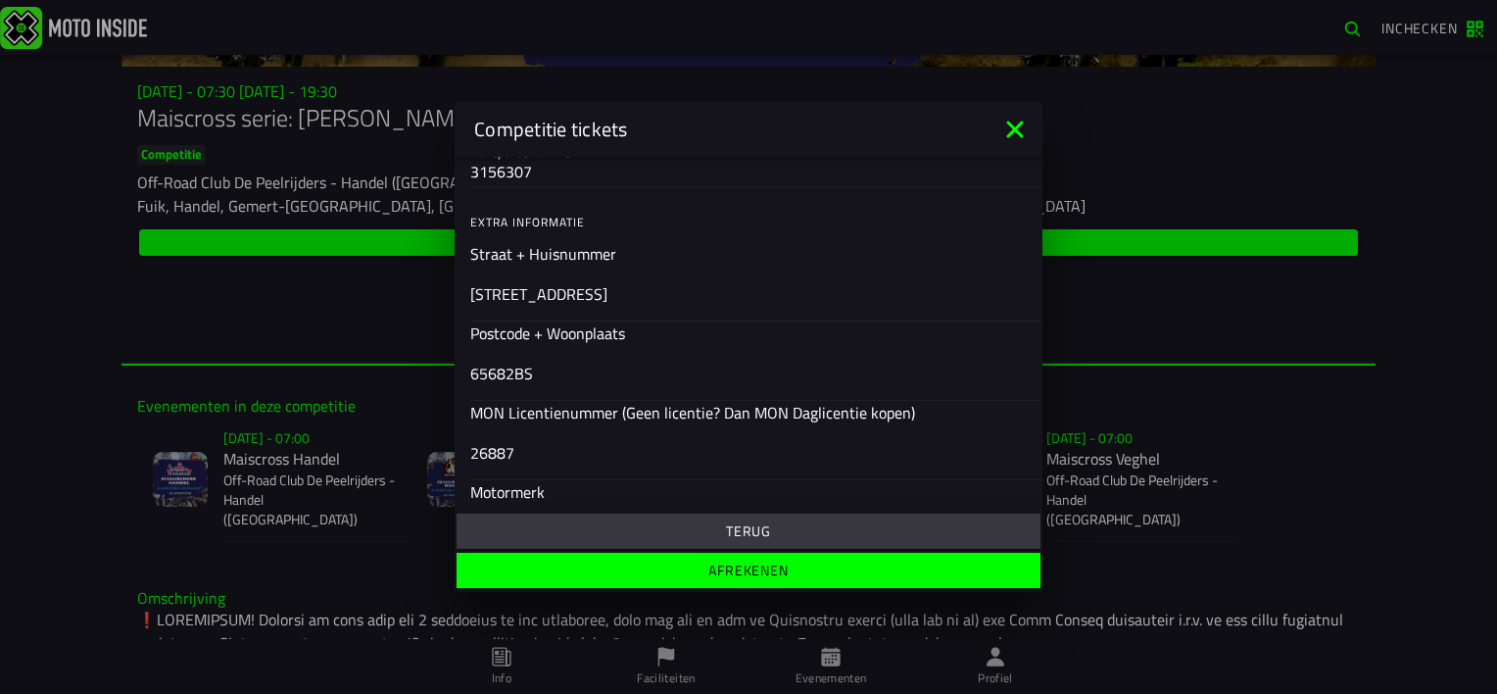
click at [504, 372] on input "65682BS" at bounding box center [748, 373] width 556 height 24
click at [511, 369] on input "65822BS" at bounding box center [748, 373] width 556 height 24
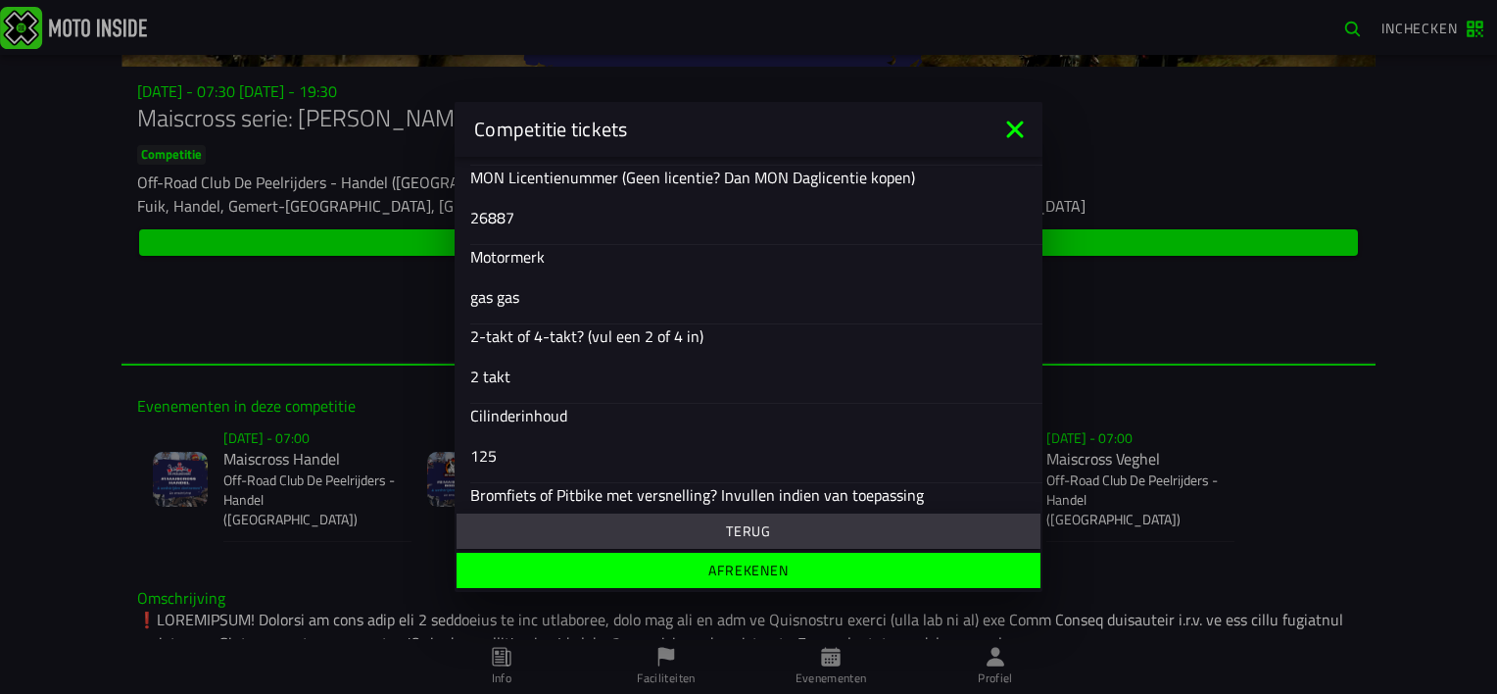
scroll to position [870, 0]
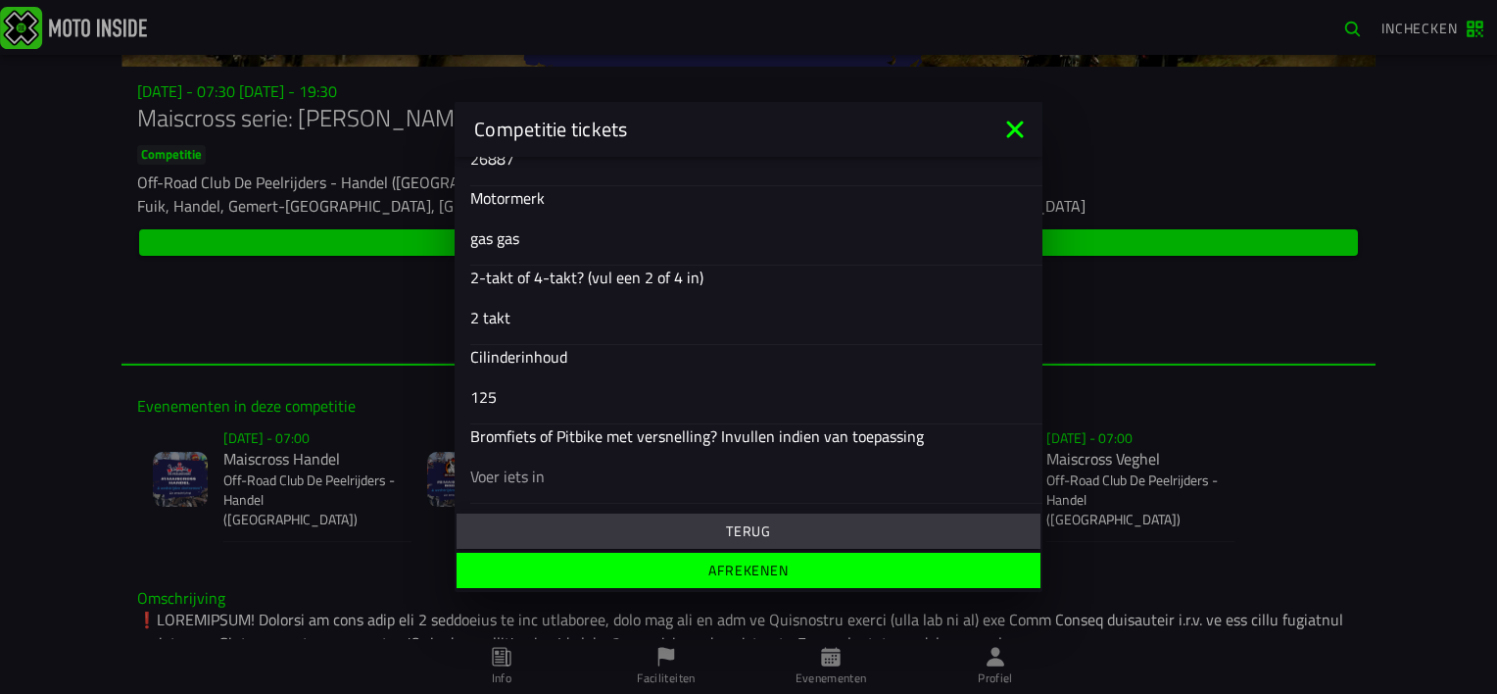
type input "6582BS"
click at [0, 0] on slot "Afrekenen" at bounding box center [0, 0] width 0 height 0
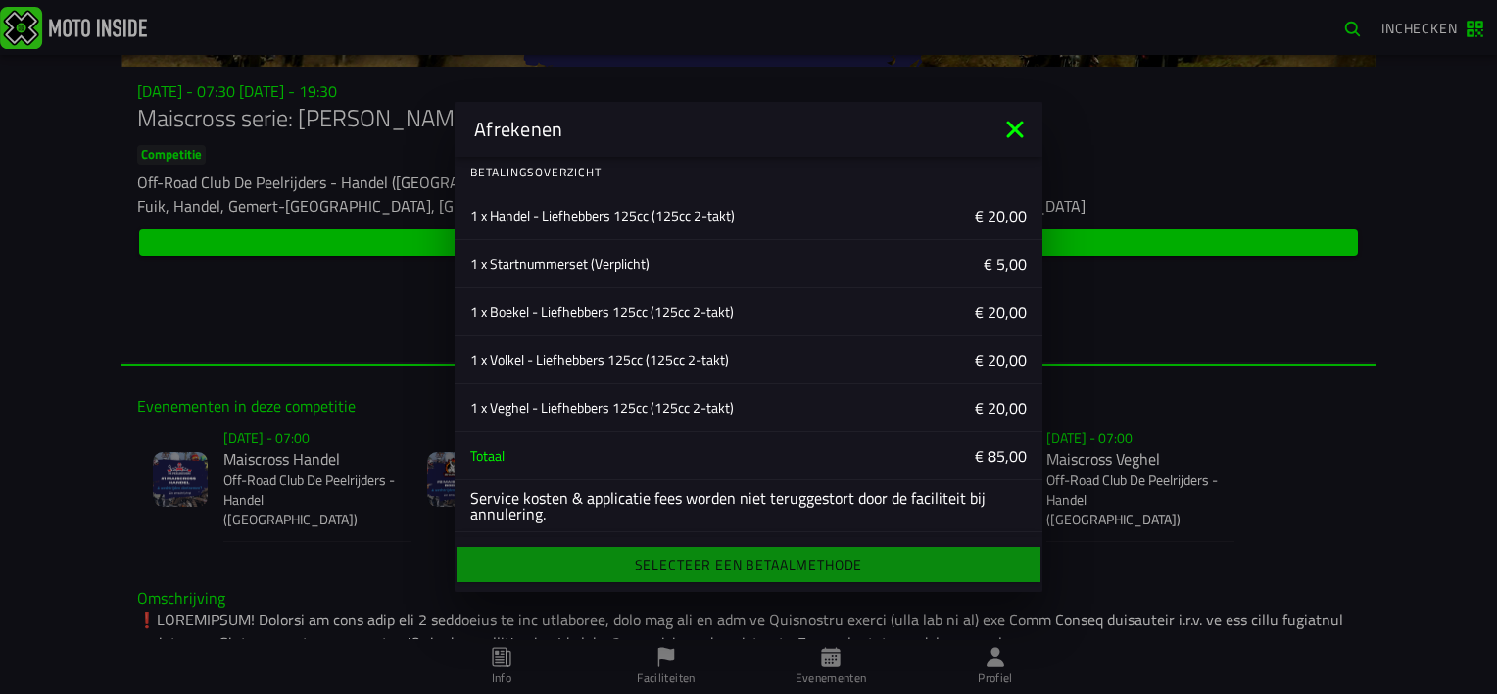
scroll to position [0, 0]
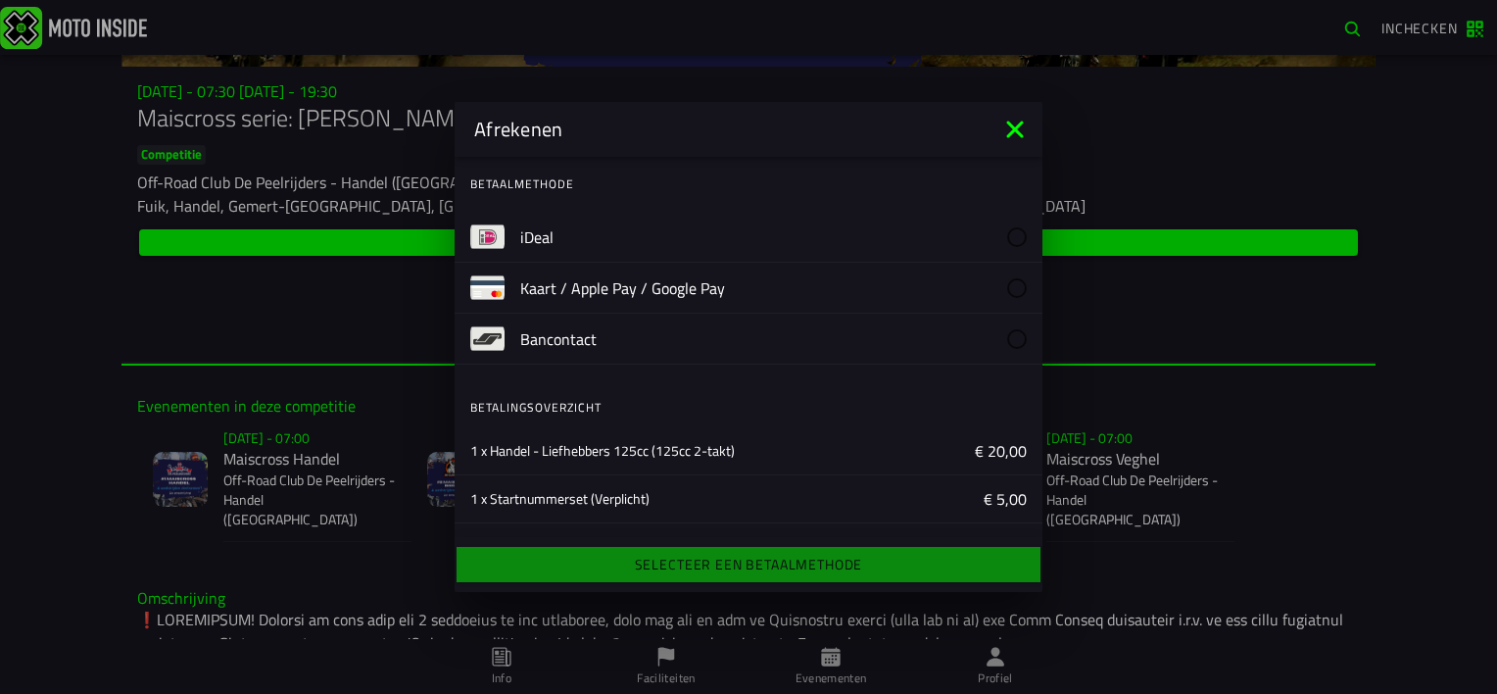
click at [507, 241] on button "iDeal" at bounding box center [749, 237] width 588 height 51
click at [499, 237] on img at bounding box center [487, 236] width 34 height 34
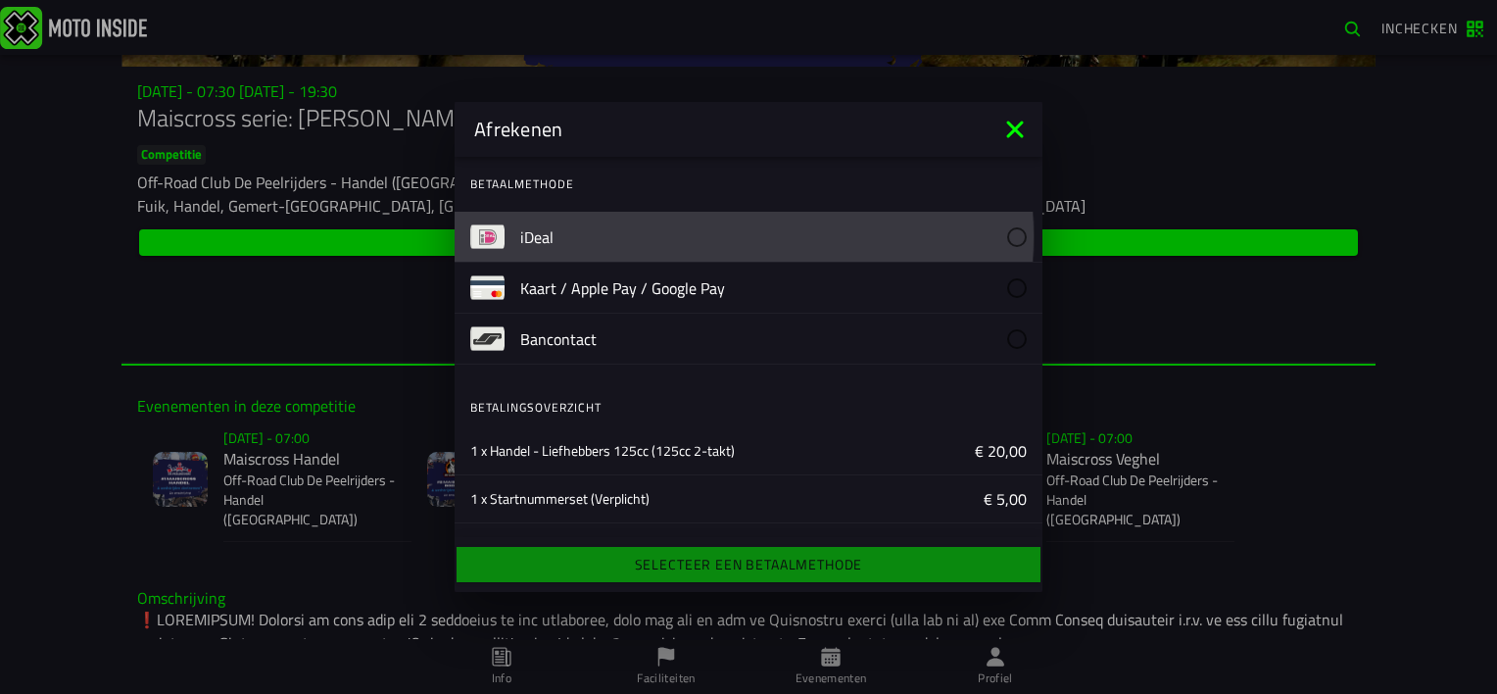
click at [499, 237] on img at bounding box center [487, 236] width 34 height 34
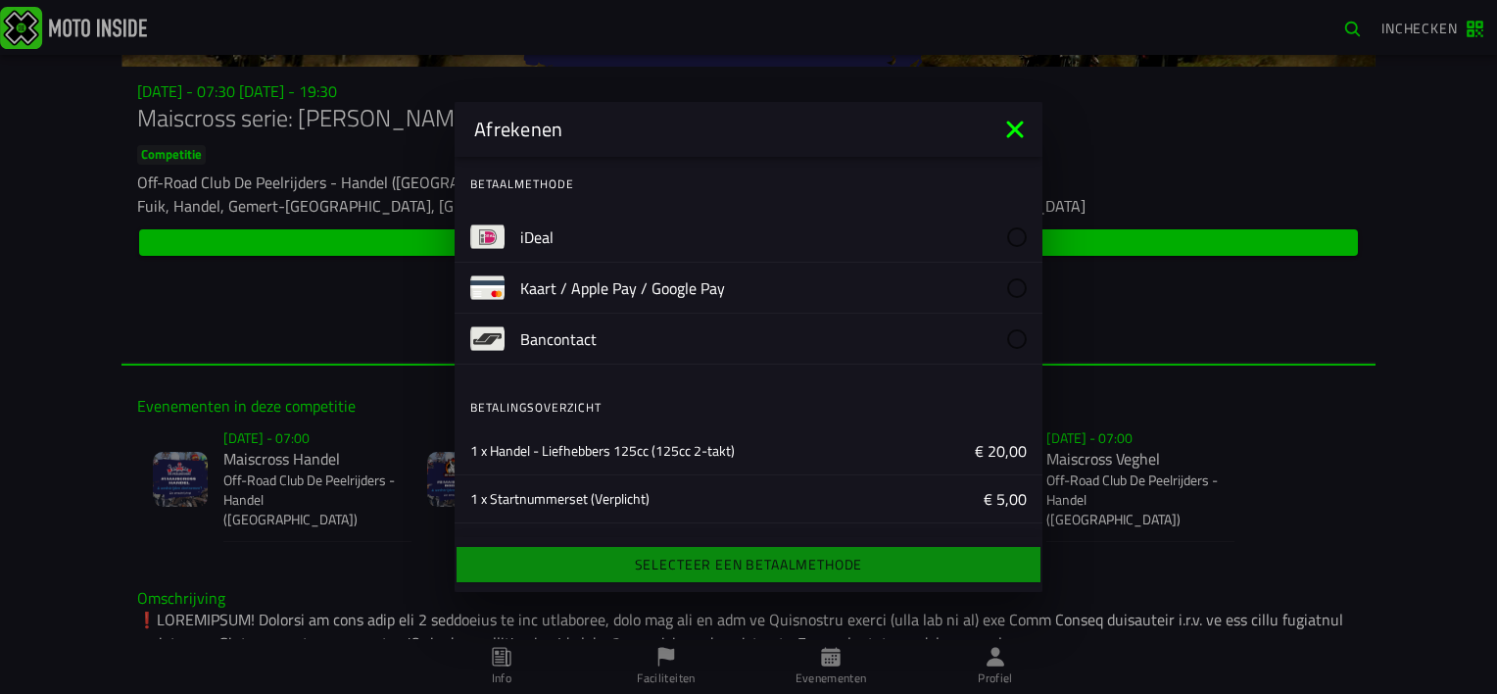
click at [1007, 235] on div at bounding box center [1017, 237] width 20 height 20
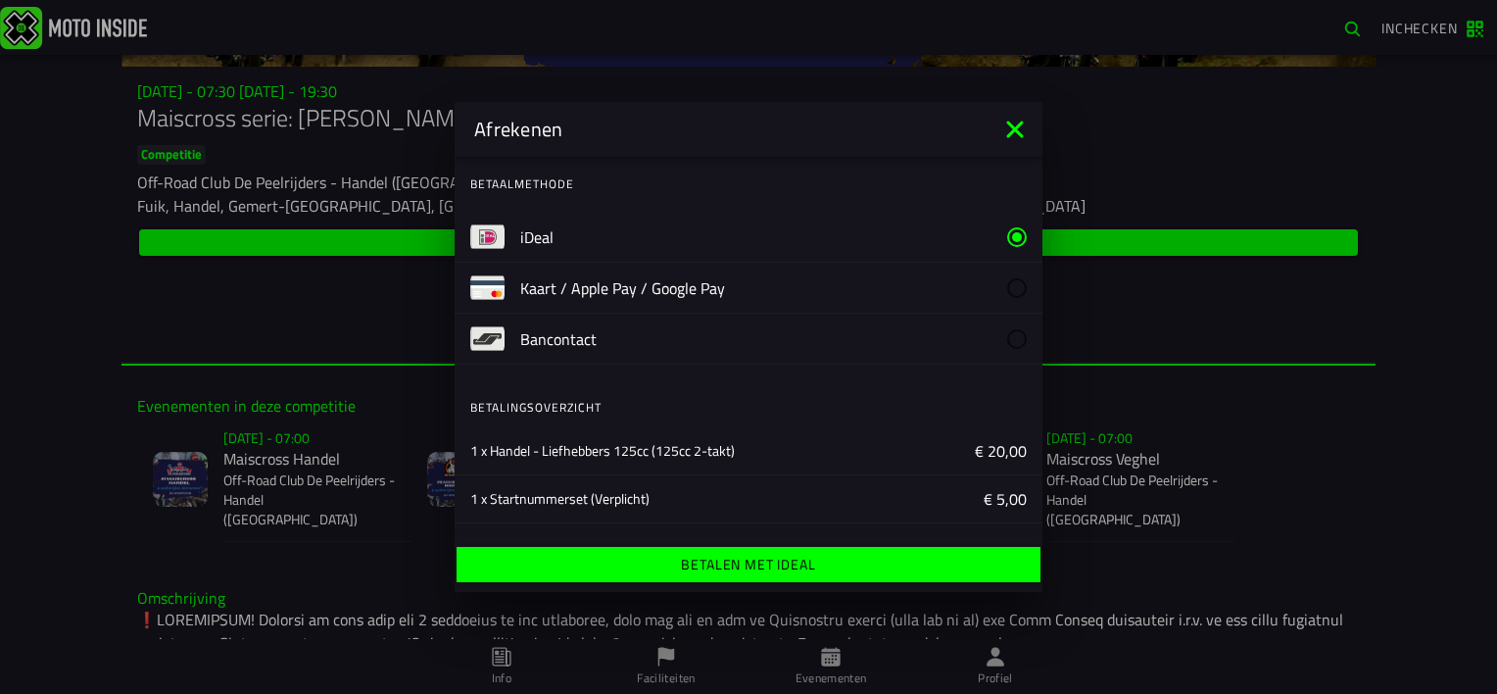
click at [754, 562] on ion-label "Betalen met iDeal" at bounding box center [748, 564] width 134 height 14
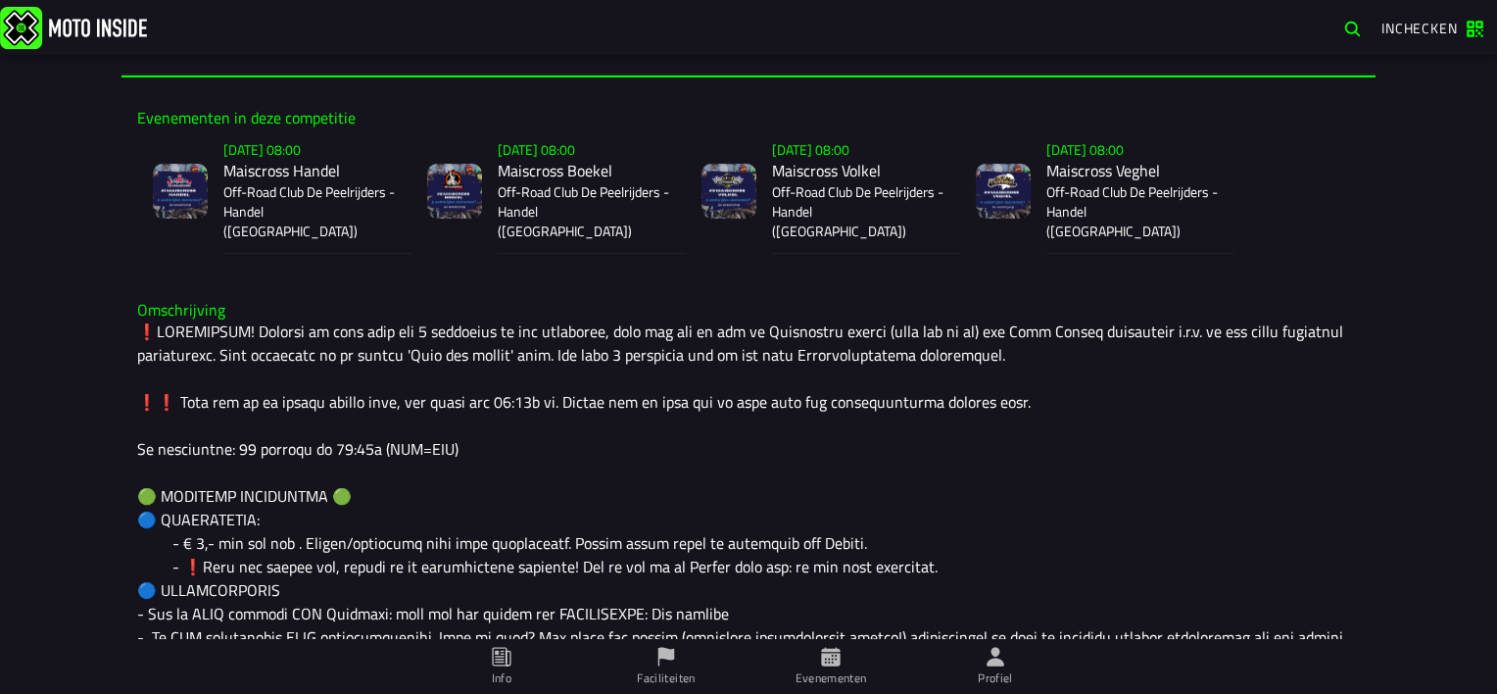
scroll to position [490, 0]
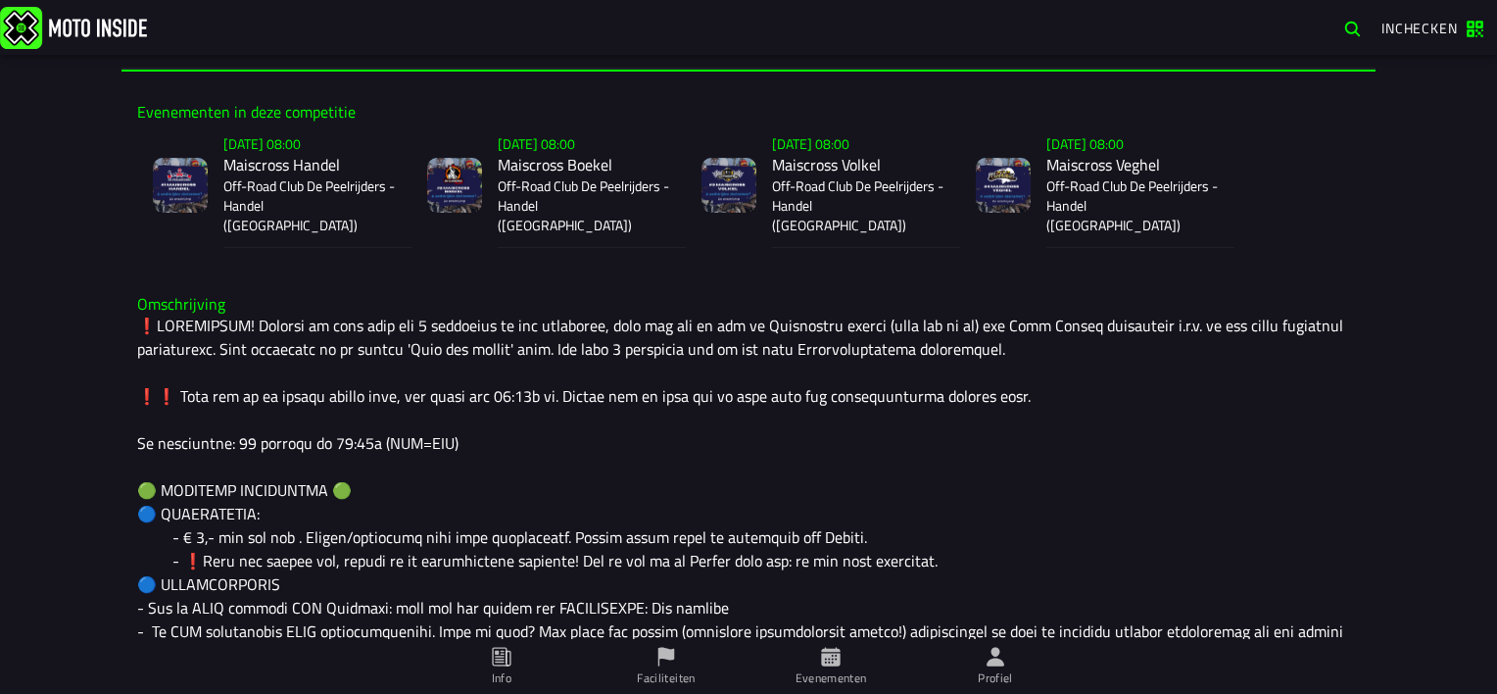
click at [833, 663] on icon at bounding box center [830, 656] width 19 height 19
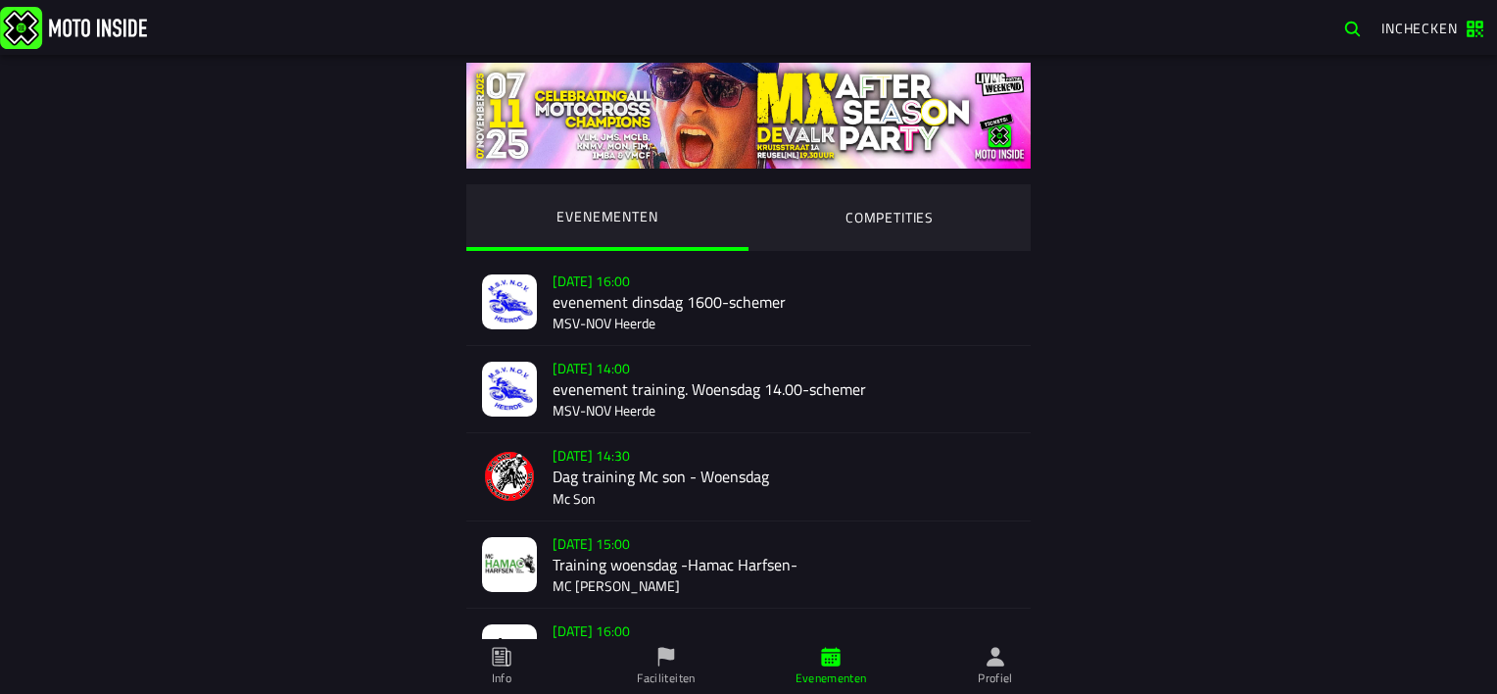
click at [995, 670] on ion-label "Profiel" at bounding box center [995, 678] width 35 height 18
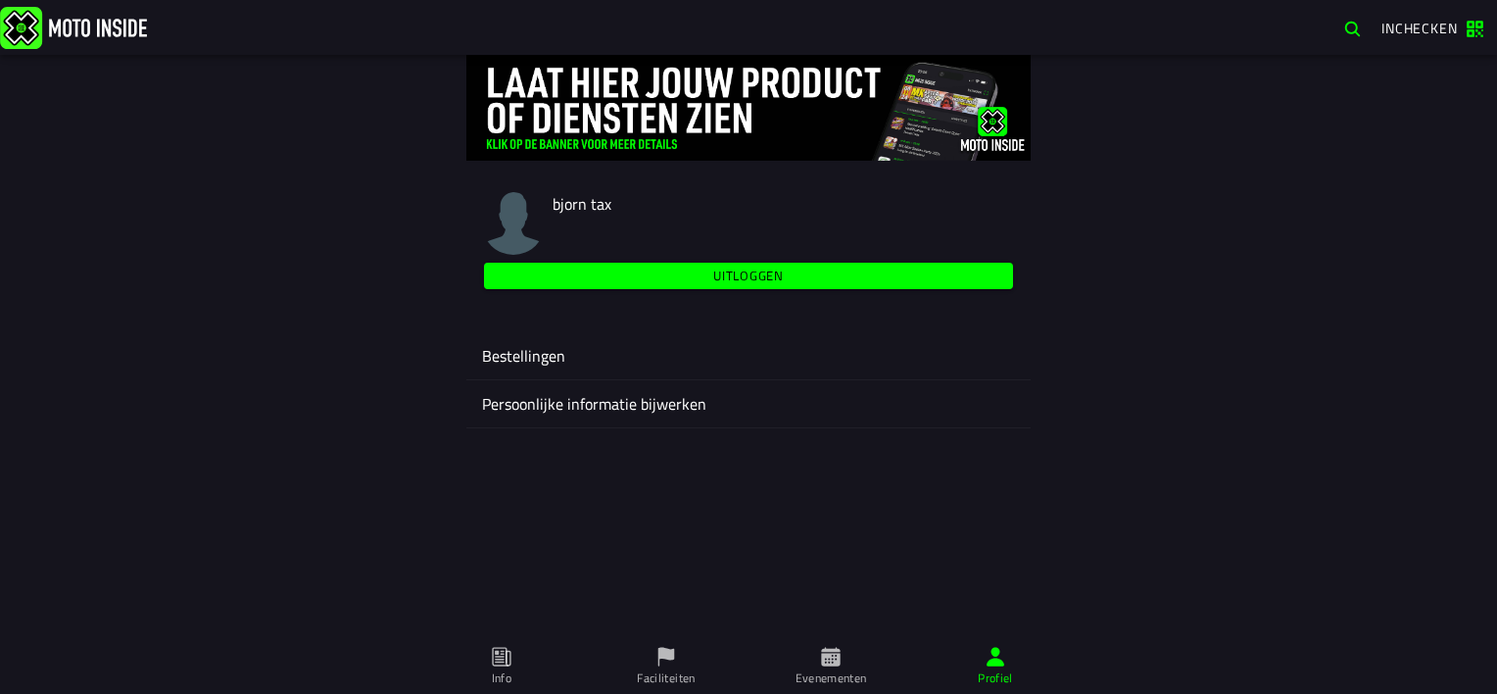
click at [525, 354] on ion-label "Bestellingen" at bounding box center [748, 356] width 533 height 24
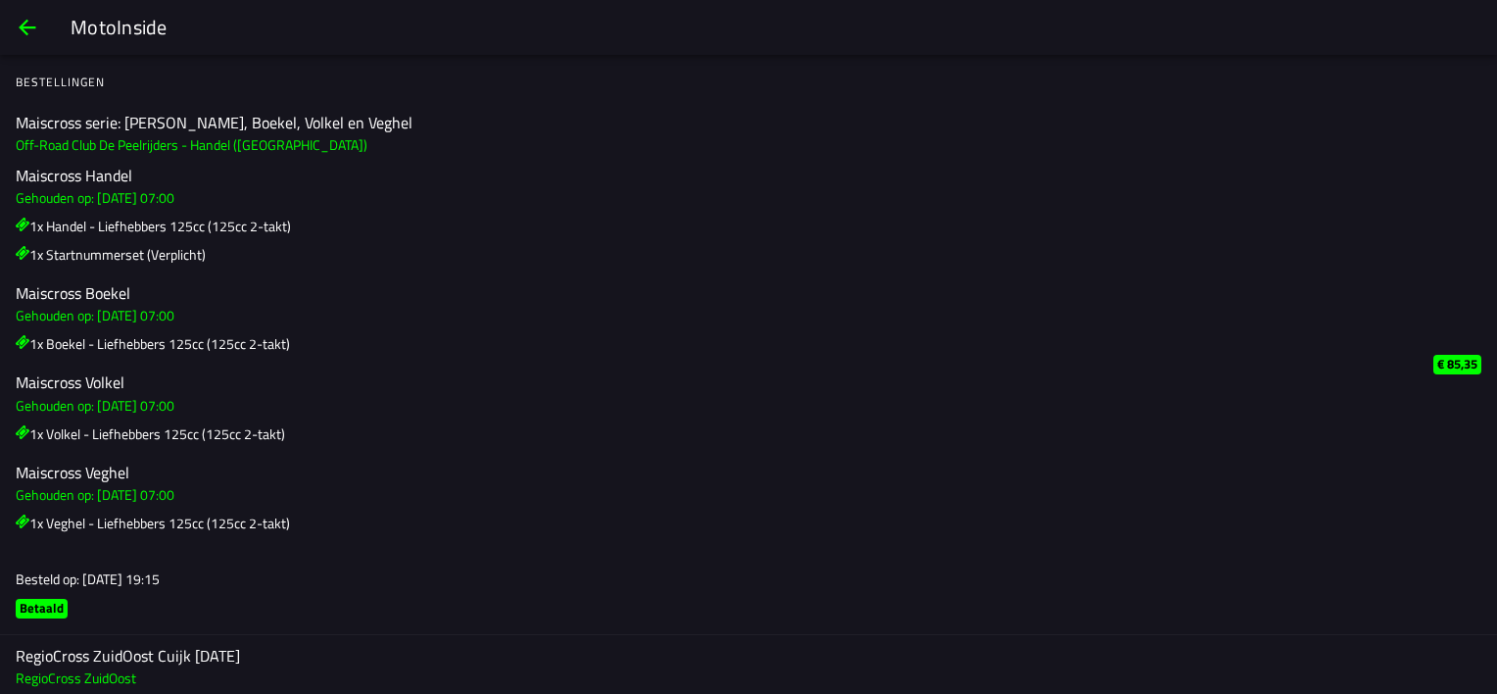
click at [32, 26] on span "back" at bounding box center [28, 27] width 24 height 47
